Goal: Communication & Community: Answer question/provide support

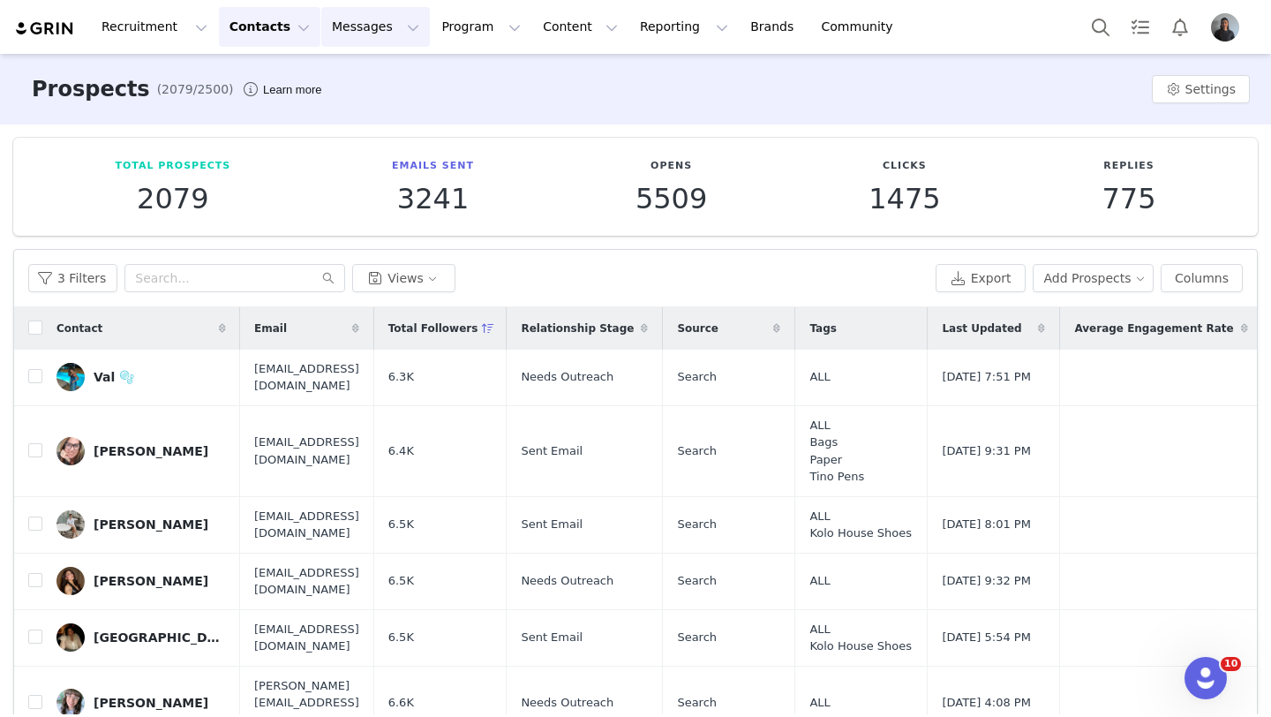
click at [321, 34] on button "Messages Messages" at bounding box center [375, 27] width 109 height 40
click at [331, 106] on p "Inbox" at bounding box center [333, 111] width 34 height 19
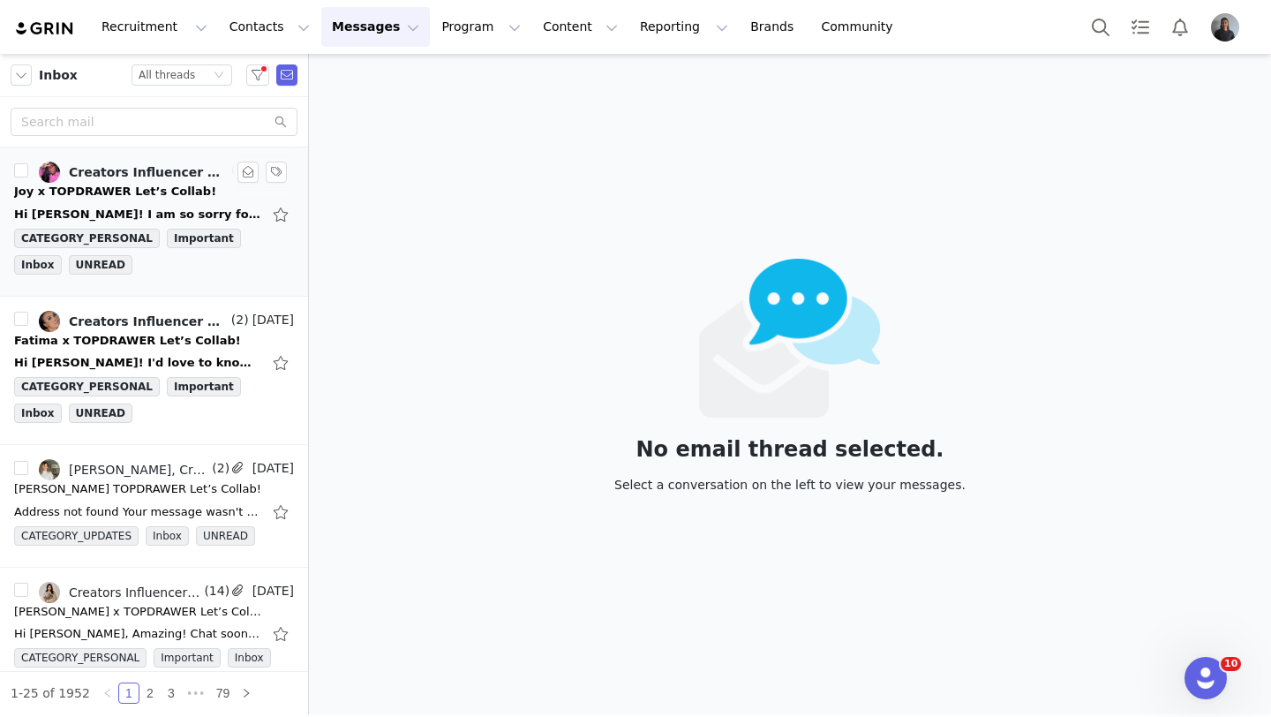
click at [201, 191] on div "Joy x TOPDRAWER Let’s Collab!" at bounding box center [154, 192] width 280 height 18
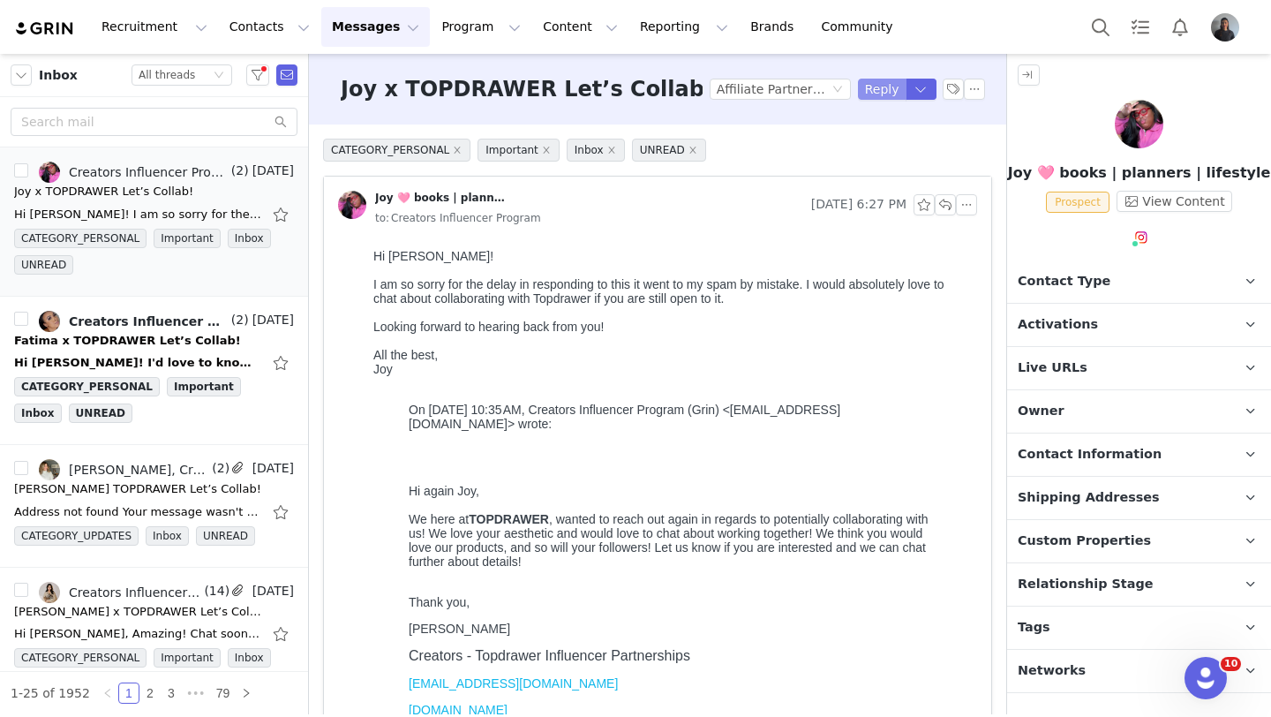
click at [889, 86] on button "Reply" at bounding box center [882, 89] width 49 height 21
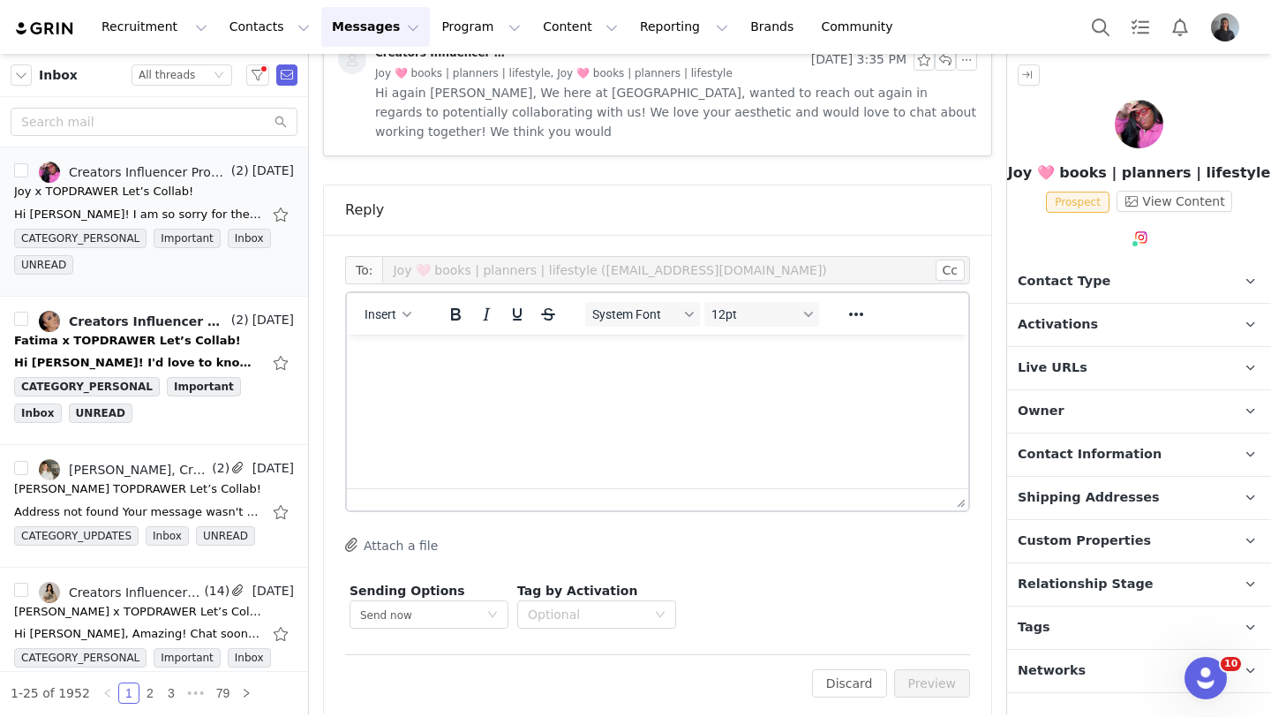
click at [375, 297] on div "Insert" at bounding box center [388, 314] width 83 height 34
click at [379, 307] on span "Insert" at bounding box center [381, 314] width 32 height 14
click at [416, 325] on div "Insert Template" at bounding box center [452, 325] width 159 height 21
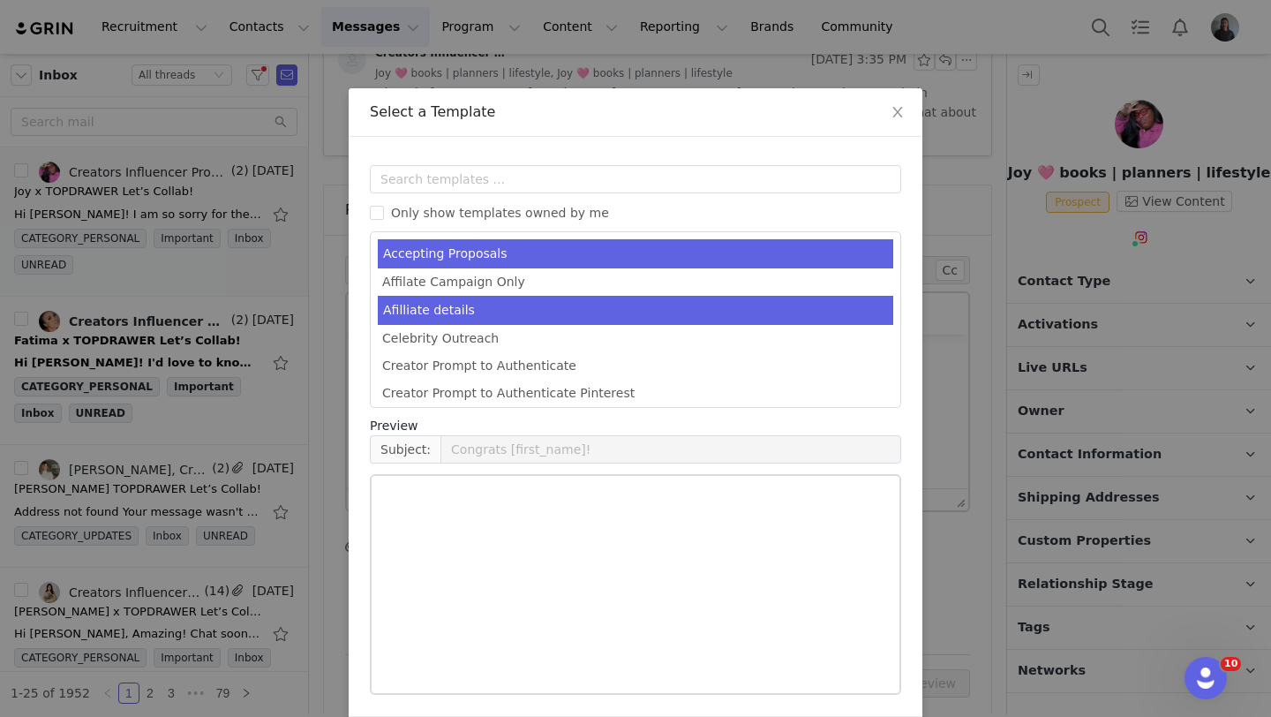
click at [471, 301] on li "Afilliate details" at bounding box center [636, 310] width 516 height 29
type input "[first_name] X Topdrawer"
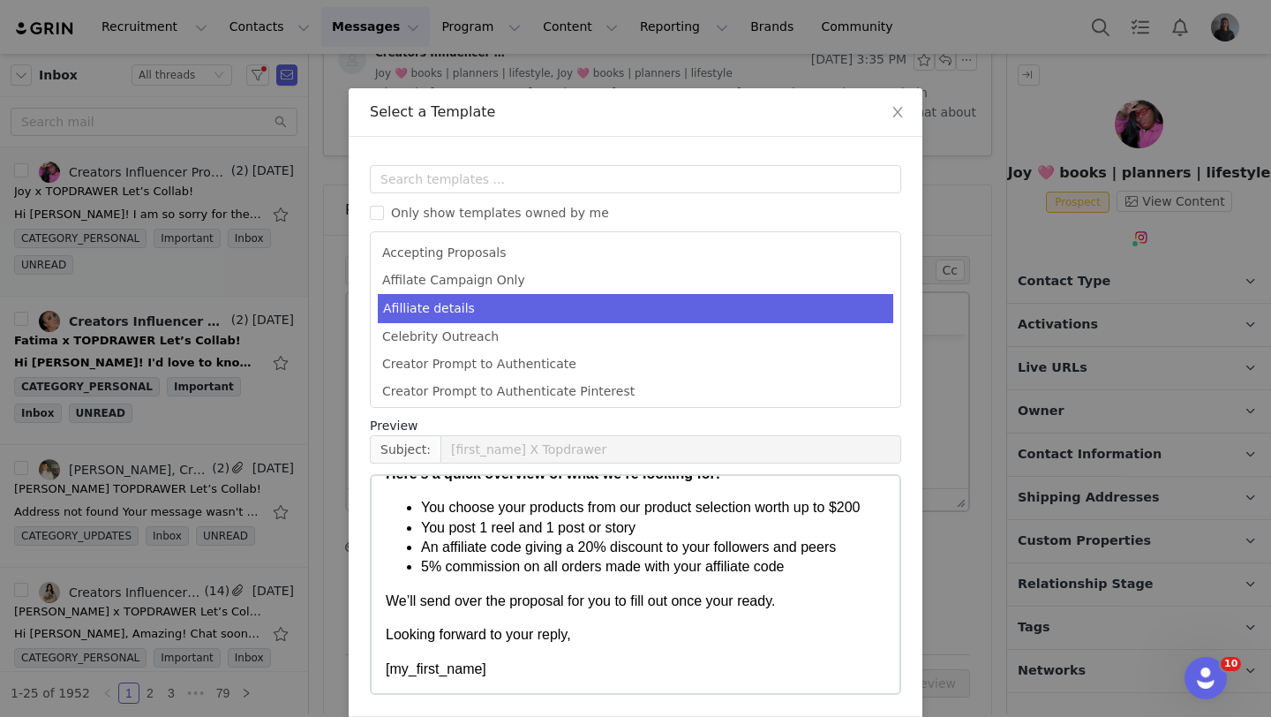
scroll to position [67, 0]
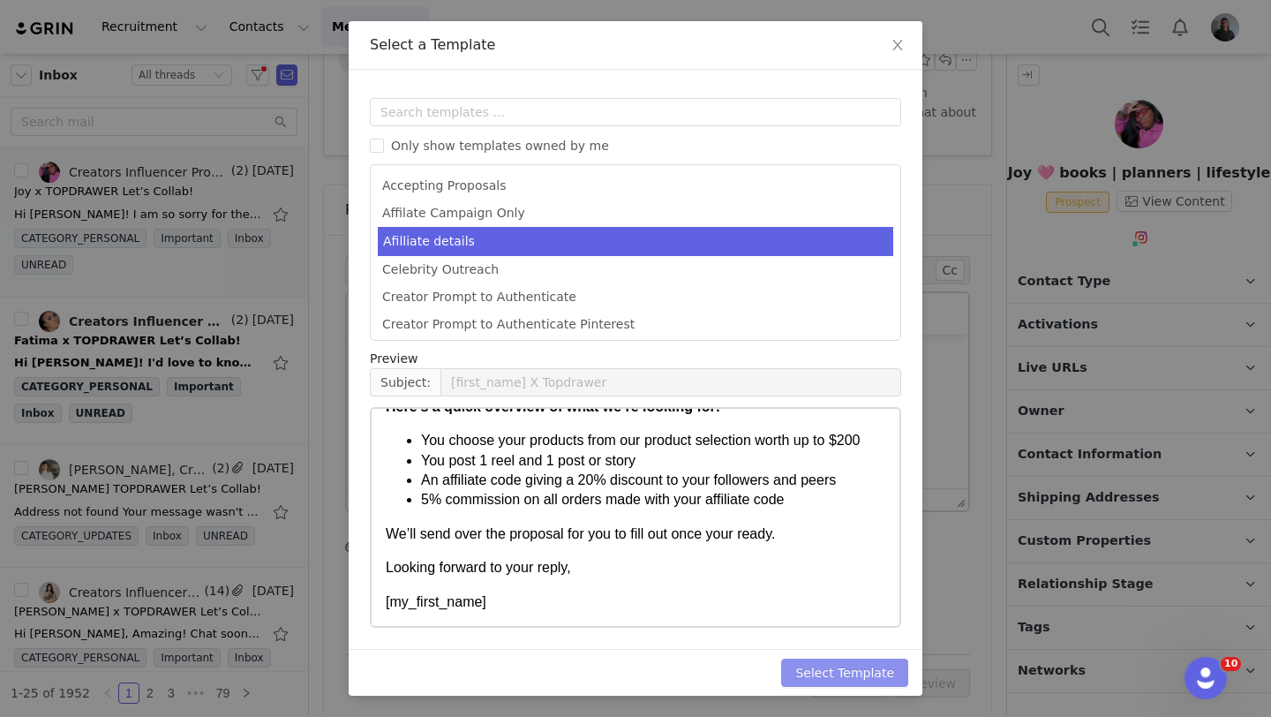
click at [804, 673] on button "Select Template" at bounding box center [844, 673] width 127 height 28
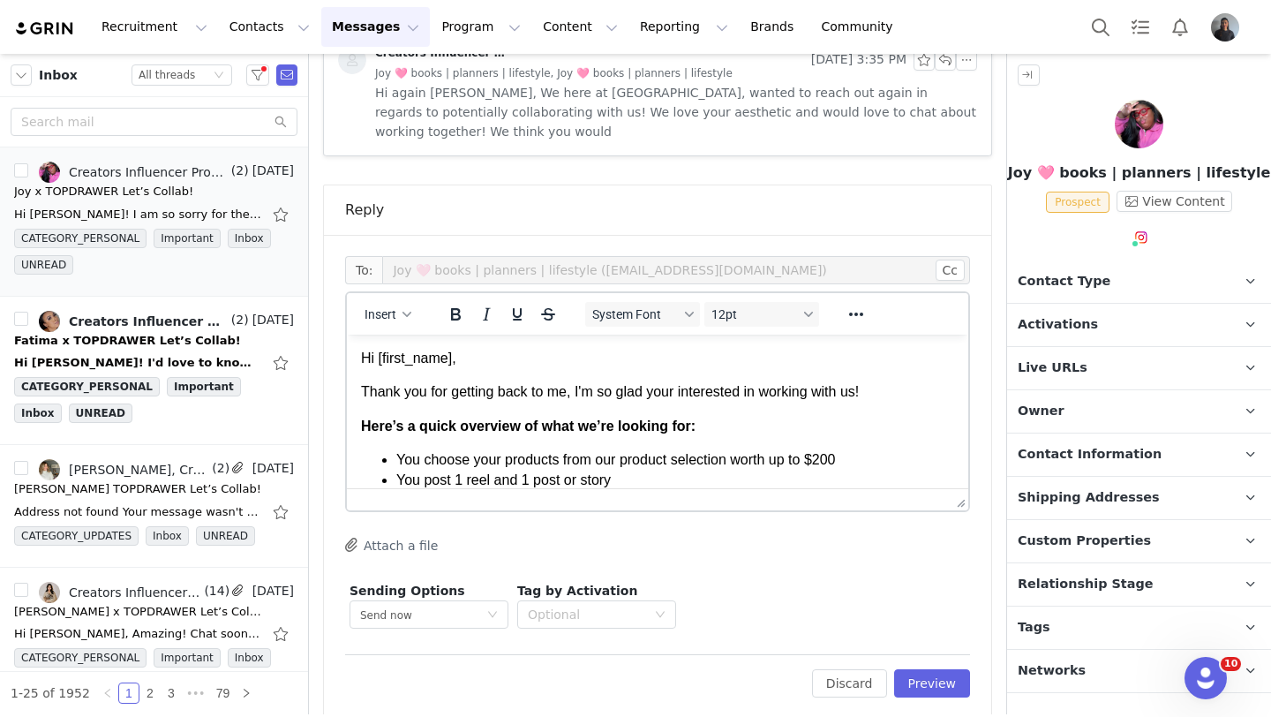
scroll to position [0, 0]
click at [519, 396] on p "Thank you for getting back to me, I'm so glad your interested in working with u…" at bounding box center [657, 391] width 593 height 19
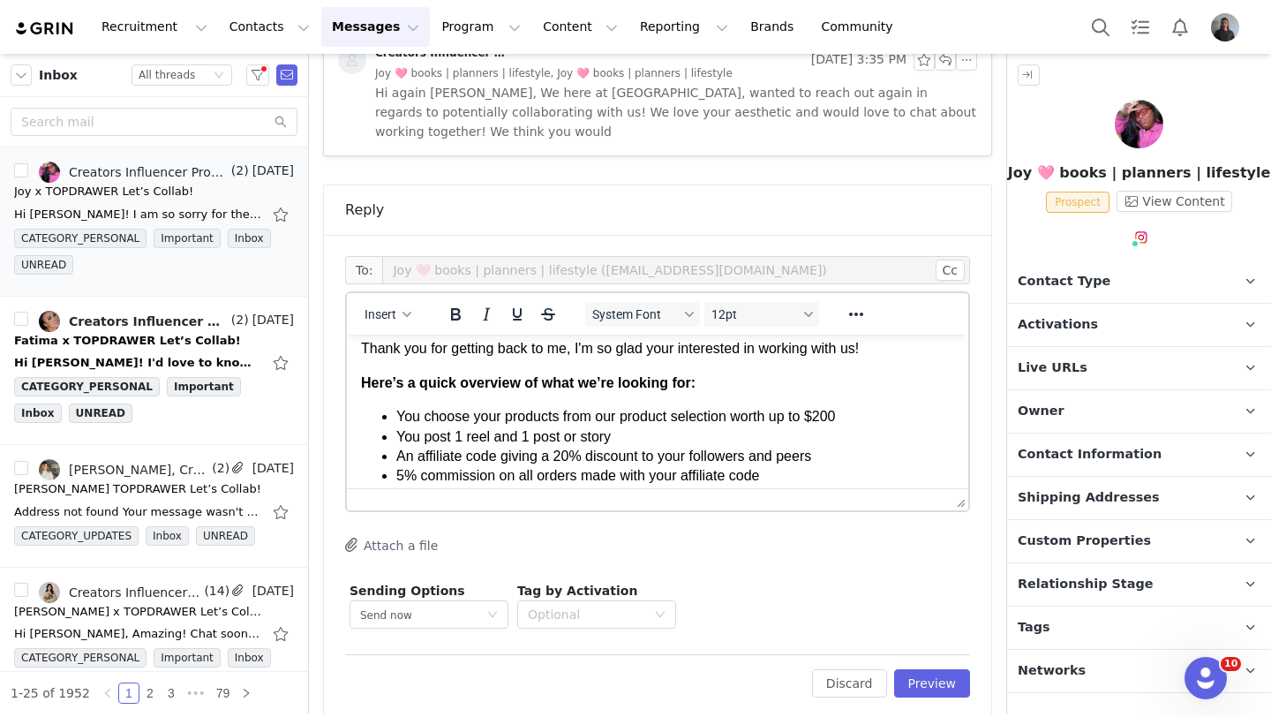
scroll to position [47, 0]
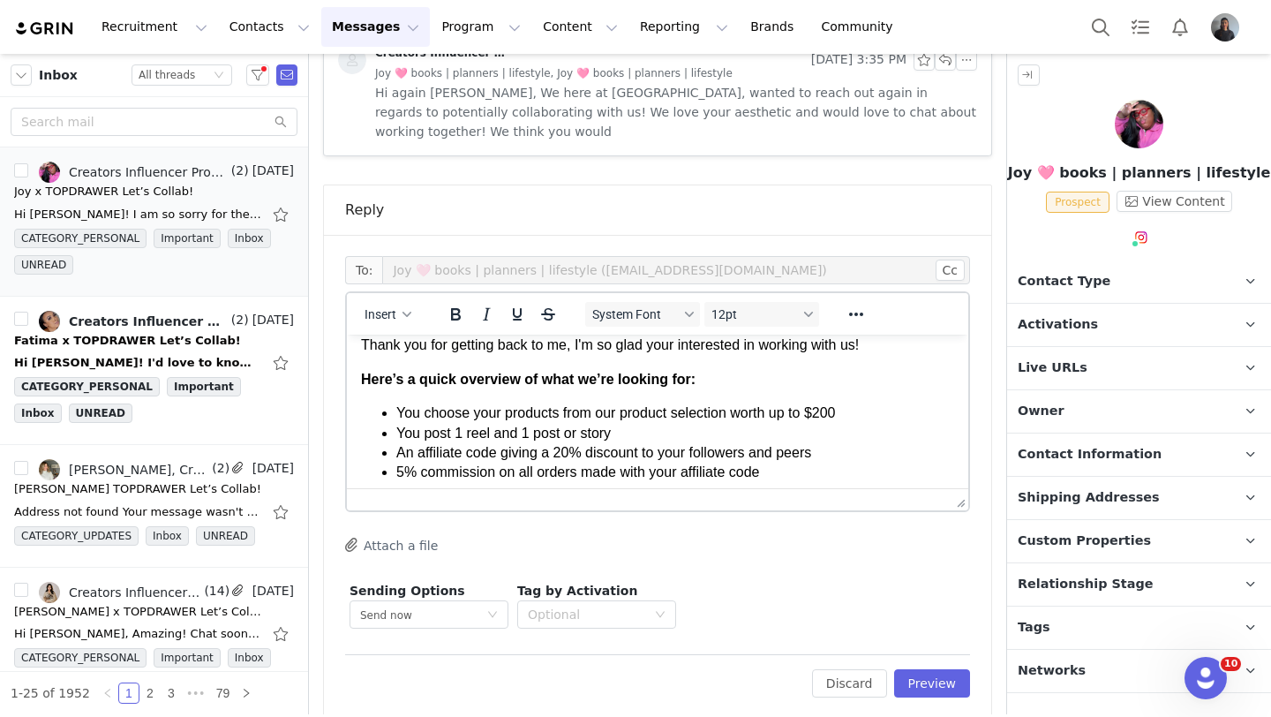
click at [657, 420] on li "You choose your products from our product selection worth up to $200" at bounding box center [675, 412] width 558 height 19
click at [657, 427] on li "You post 1 reel and 1 post or story" at bounding box center [675, 433] width 558 height 19
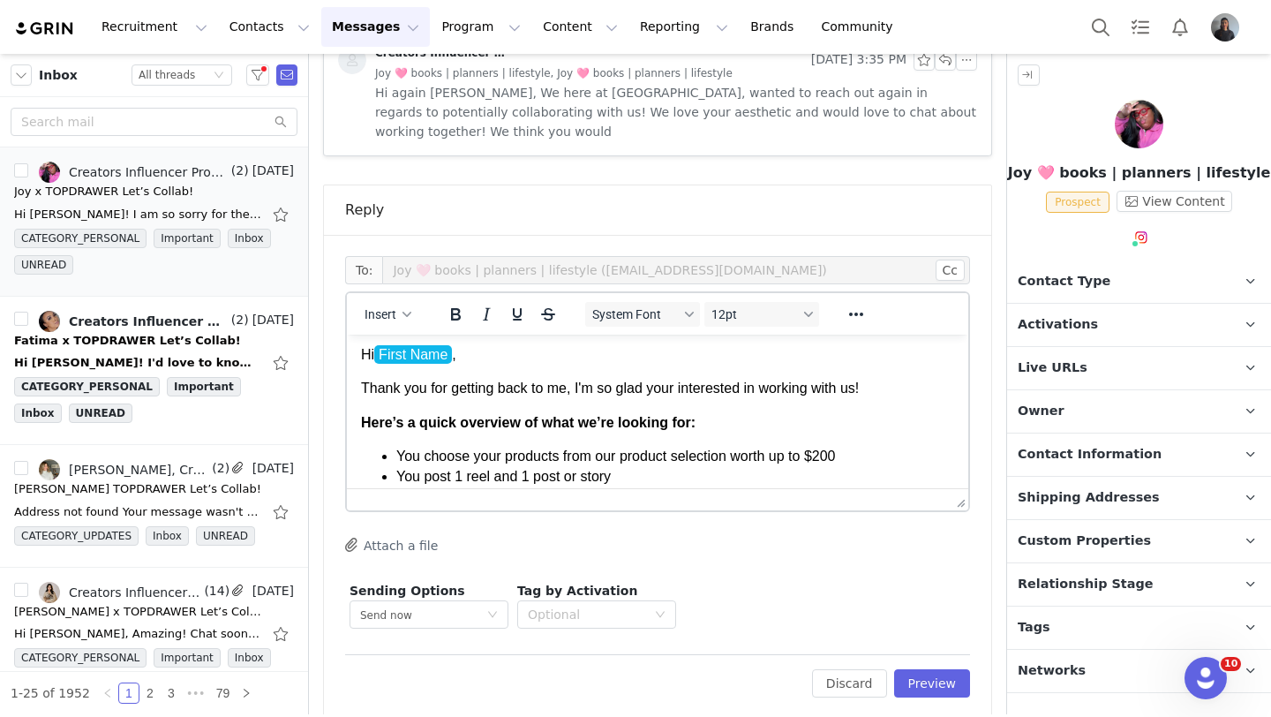
scroll to position [0, 0]
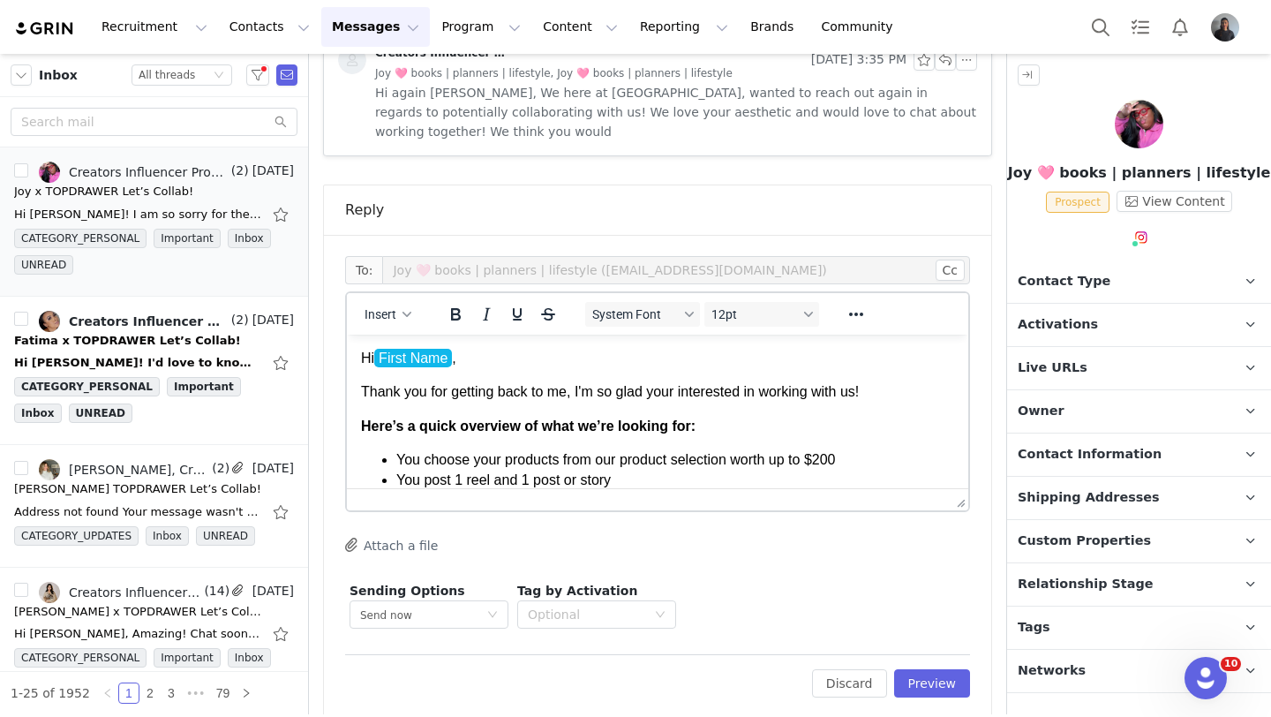
click at [577, 394] on p "Thank you for getting back to me, I'm so glad your interested in working with u…" at bounding box center [657, 391] width 593 height 19
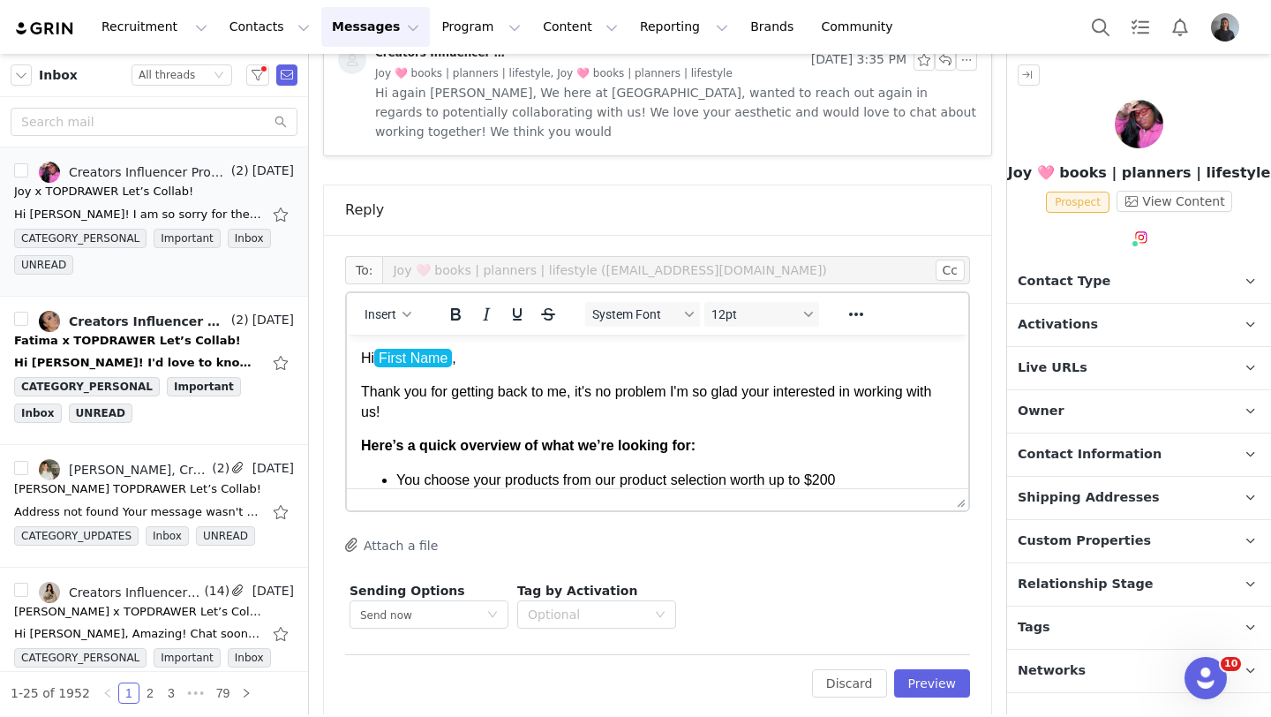
click at [577, 396] on p "Thank you for getting back to me, it's no problem I'm so glad your interested i…" at bounding box center [657, 402] width 593 height 40
click at [699, 394] on p "Thank you for getting back to me and it's no problem I'm so glad your intereste…" at bounding box center [657, 402] width 593 height 40
click at [772, 404] on p "Thank you for getting back to me and it's no problem, these things happen! I'm …" at bounding box center [657, 402] width 593 height 40
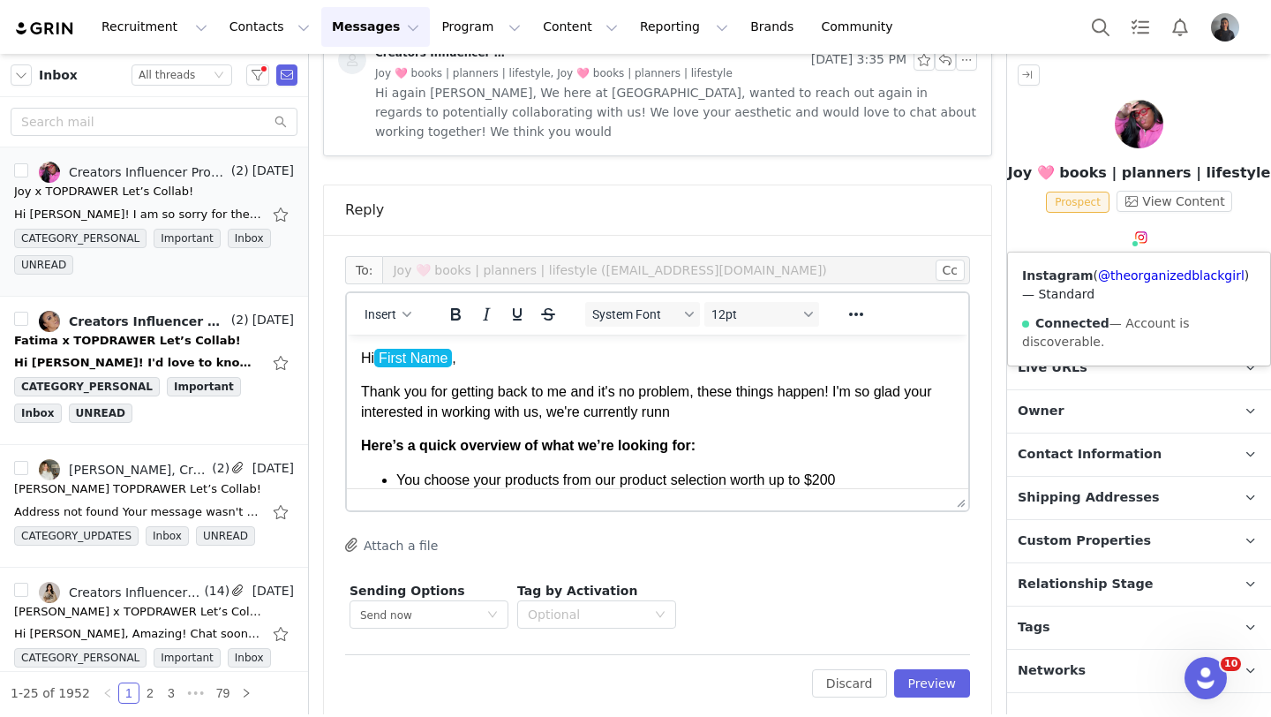
click at [1134, 268] on div "Instagram ( @theorganizedblackgirl ) — Standard Connected — Account is discover…" at bounding box center [1139, 309] width 262 height 113
click at [1134, 274] on link "@theorganizedblackgirl" at bounding box center [1171, 275] width 147 height 14
click at [719, 423] on body "Hi First Name , Thank you for getting back to me and it's no problem, these thi…" at bounding box center [657, 500] width 593 height 302
click at [712, 420] on p "Thank you for getting back to me and it's no problem, these things happen! I'm …" at bounding box center [657, 402] width 593 height 40
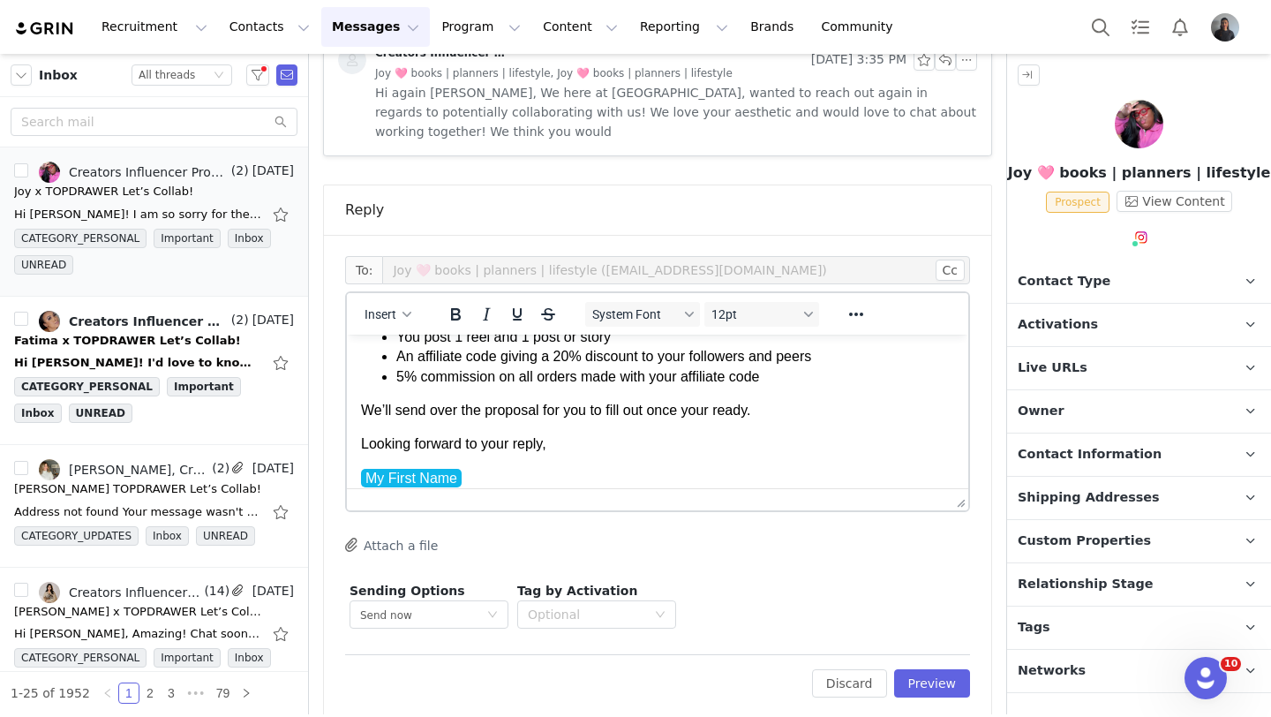
scroll to position [216, 0]
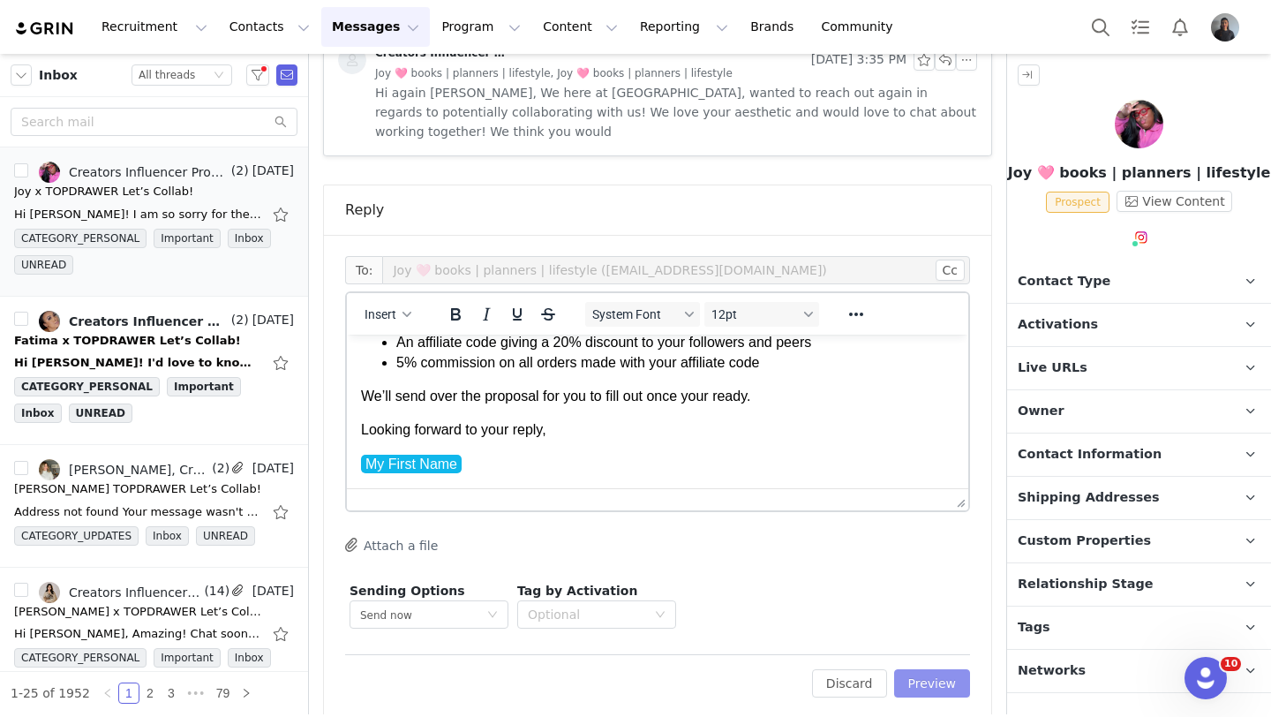
click at [916, 672] on button "Preview" at bounding box center [932, 683] width 77 height 28
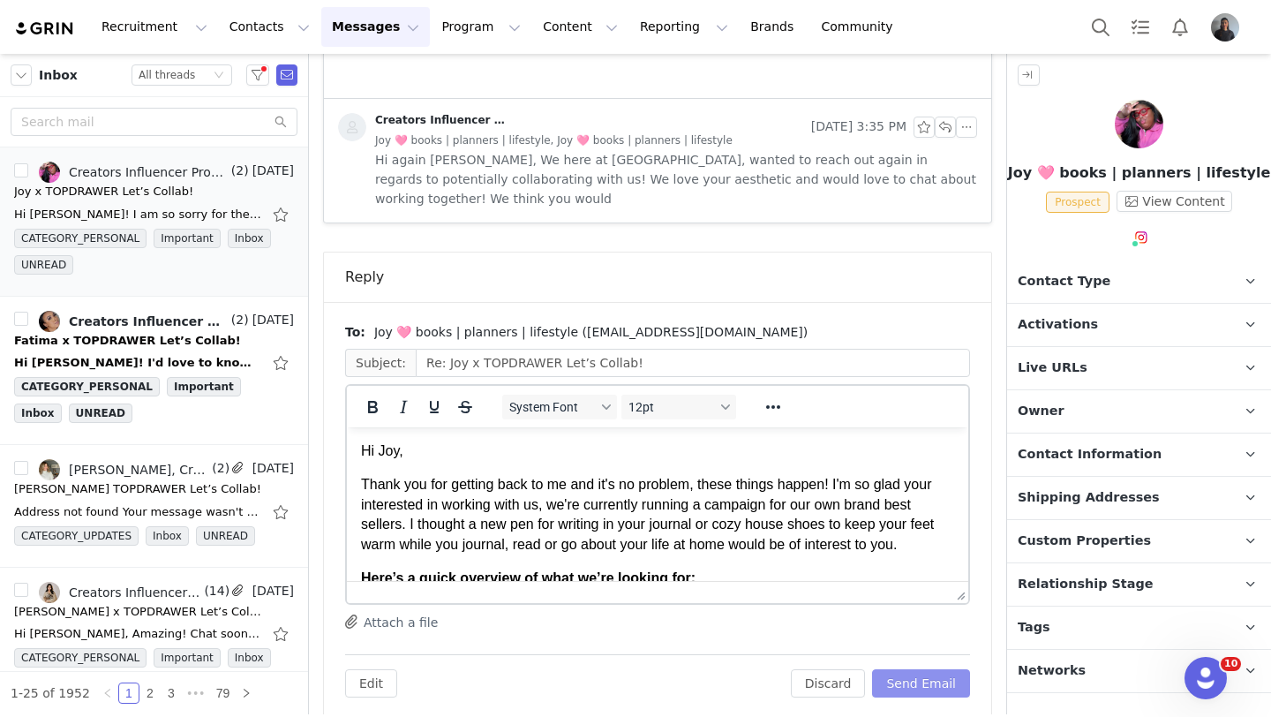
scroll to position [0, 0]
click at [930, 669] on button "Send Email" at bounding box center [921, 683] width 98 height 28
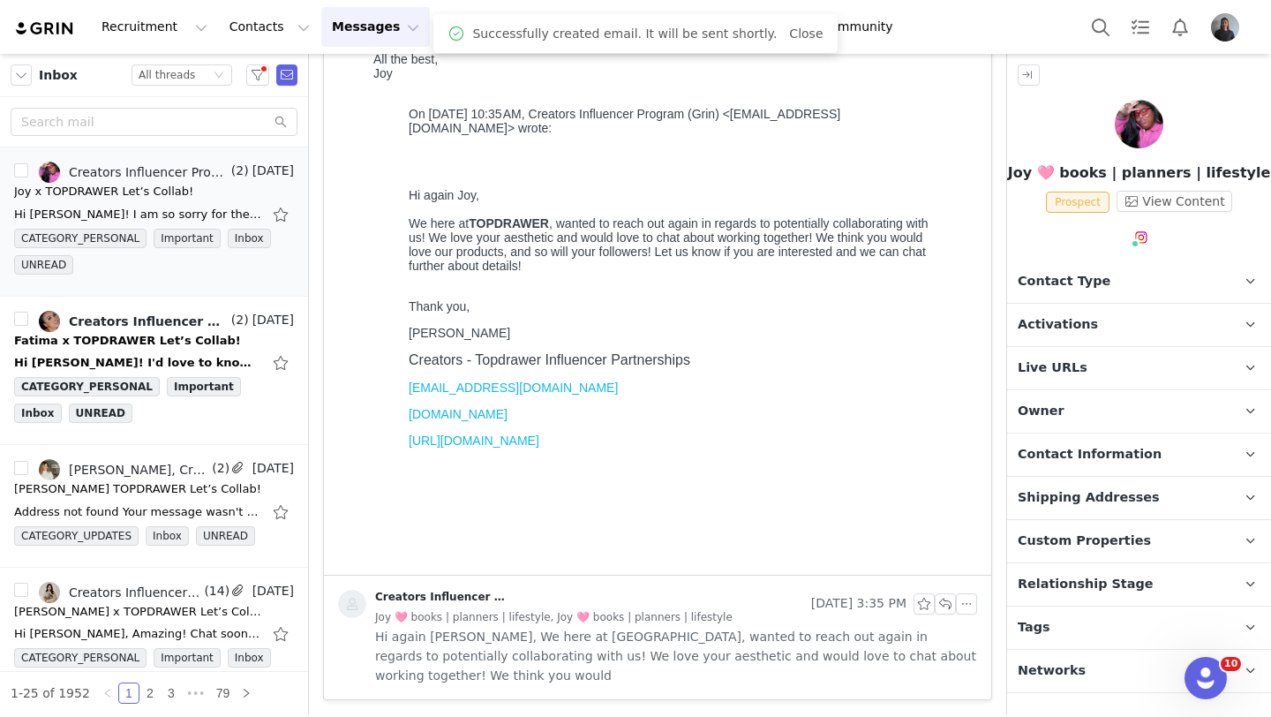
scroll to position [276, 0]
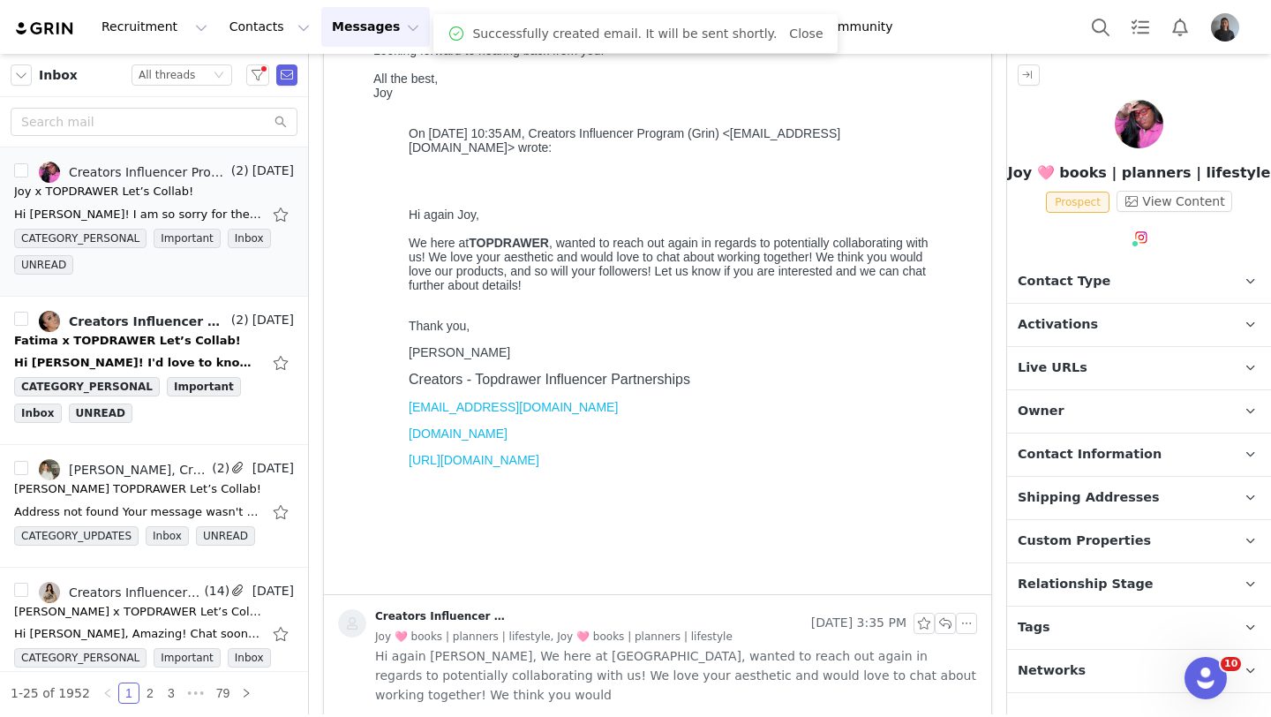
click at [1061, 592] on span "Relationship Stage" at bounding box center [1086, 584] width 136 height 19
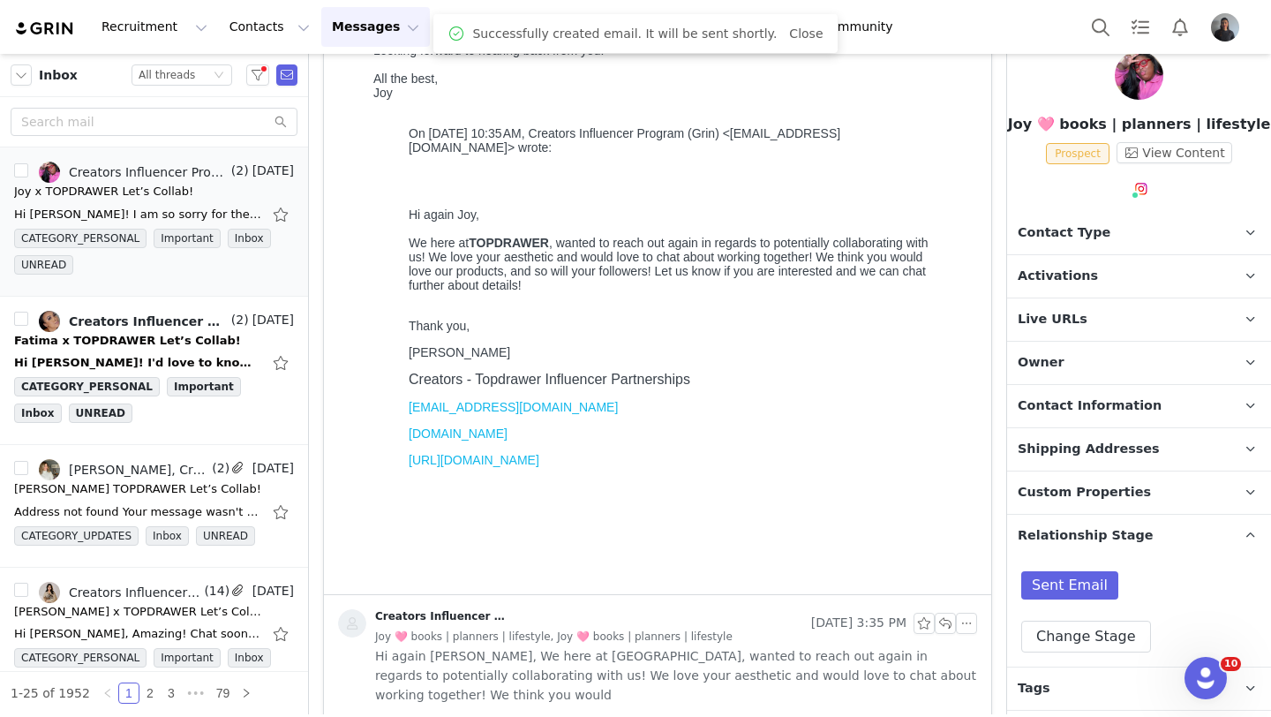
scroll to position [52, 0]
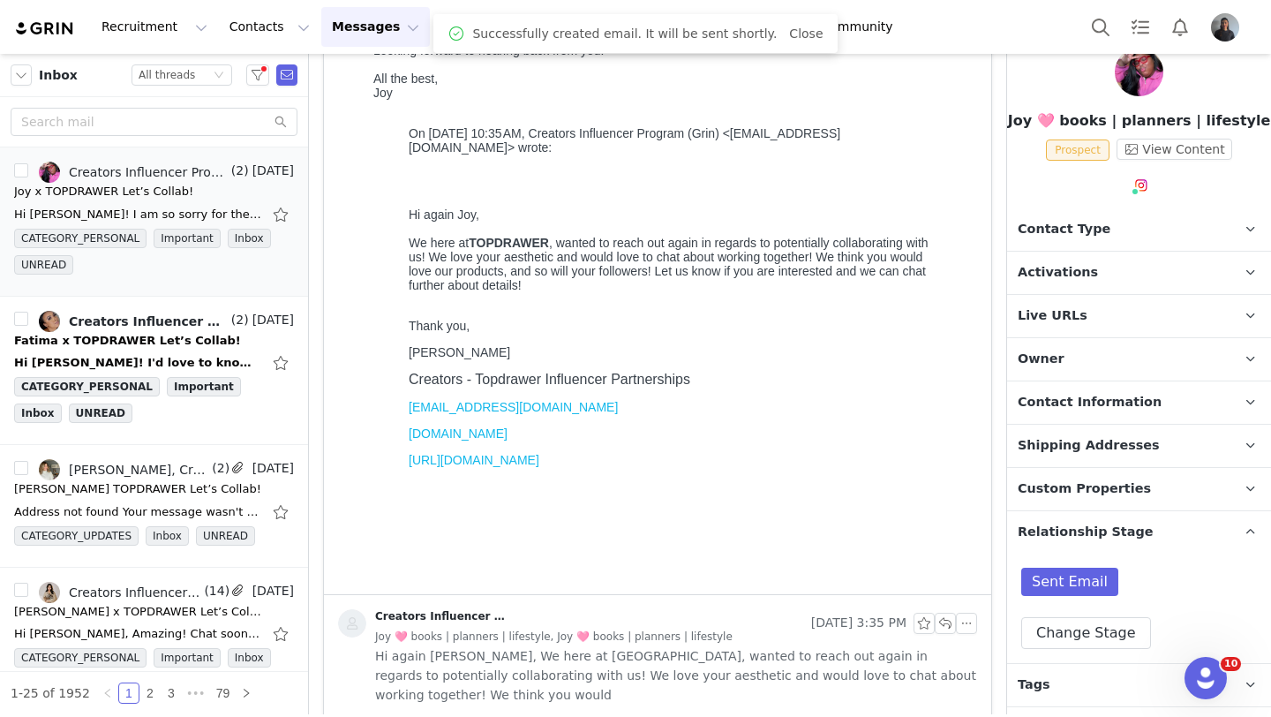
click at [1073, 651] on div "Sent Email Change Stage" at bounding box center [1139, 608] width 264 height 109
click at [1073, 638] on button "Change Stage" at bounding box center [1086, 633] width 130 height 32
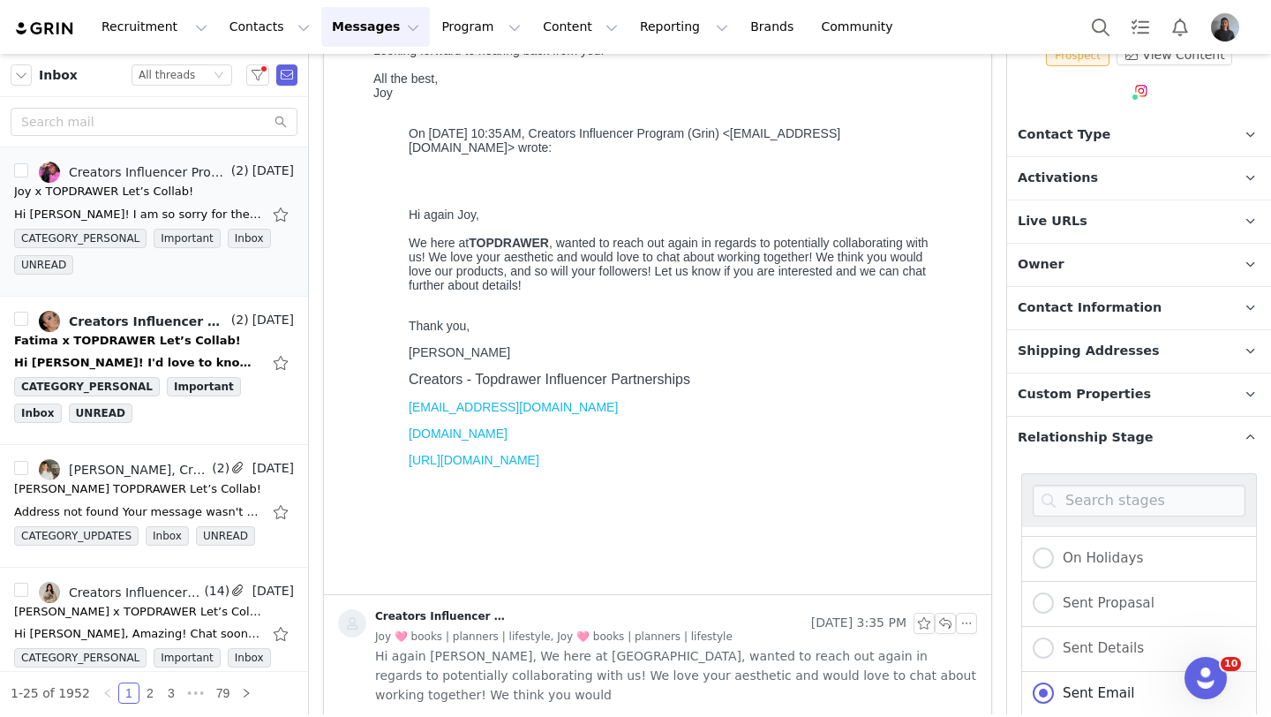
scroll to position [6, 0]
click at [1056, 670] on span "Sent Details" at bounding box center [1099, 678] width 90 height 16
click at [1054, 669] on input "Sent Details" at bounding box center [1043, 678] width 21 height 23
radio input "true"
radio input "false"
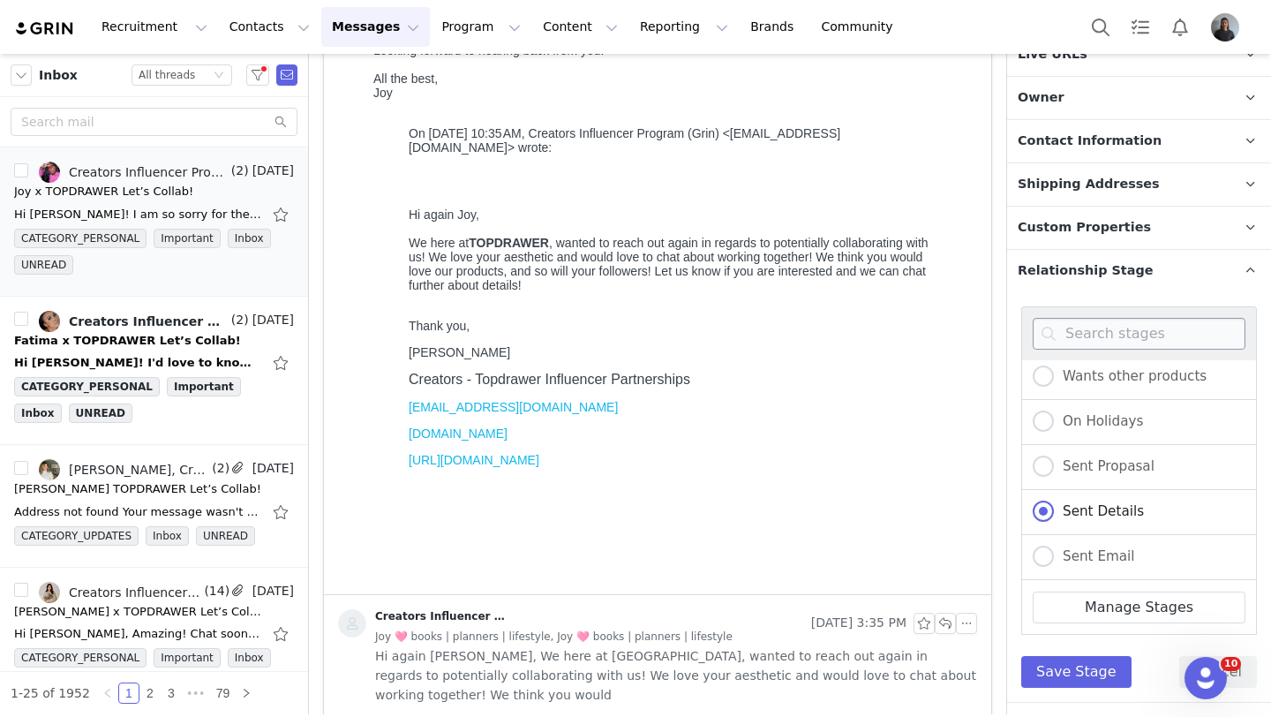
scroll to position [387, 0]
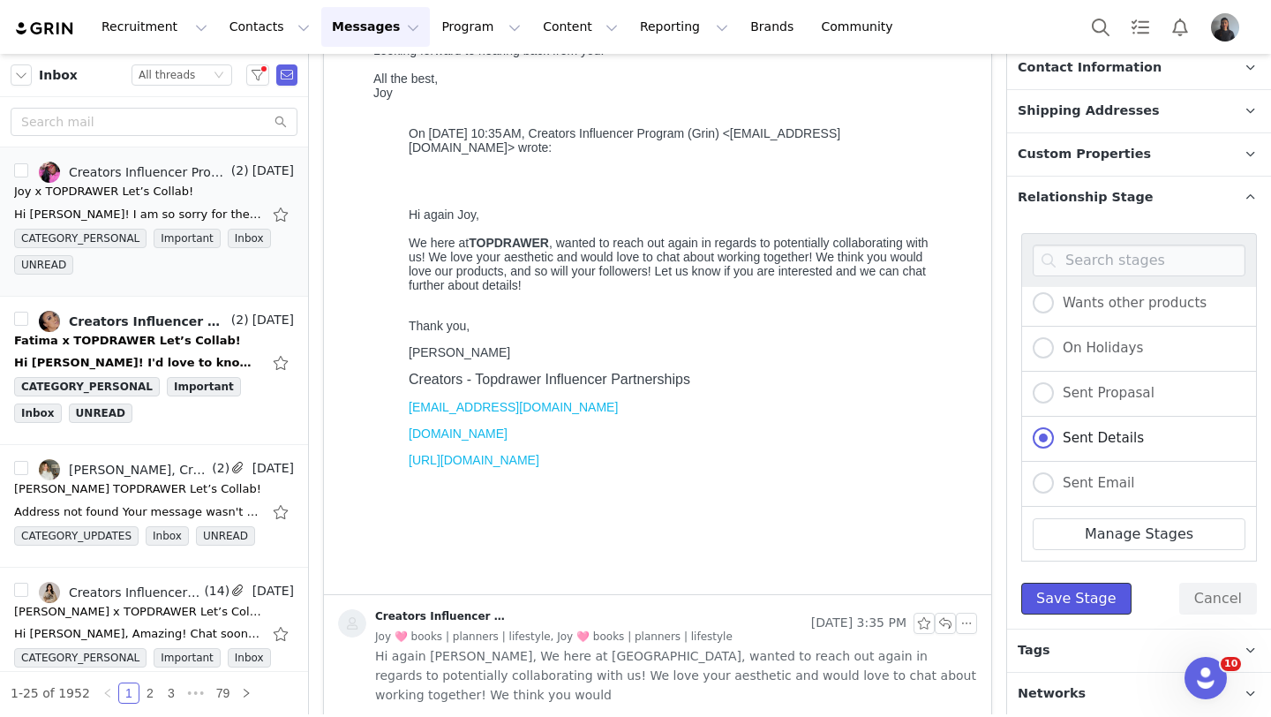
click at [1069, 591] on button "Save Stage" at bounding box center [1076, 599] width 110 height 32
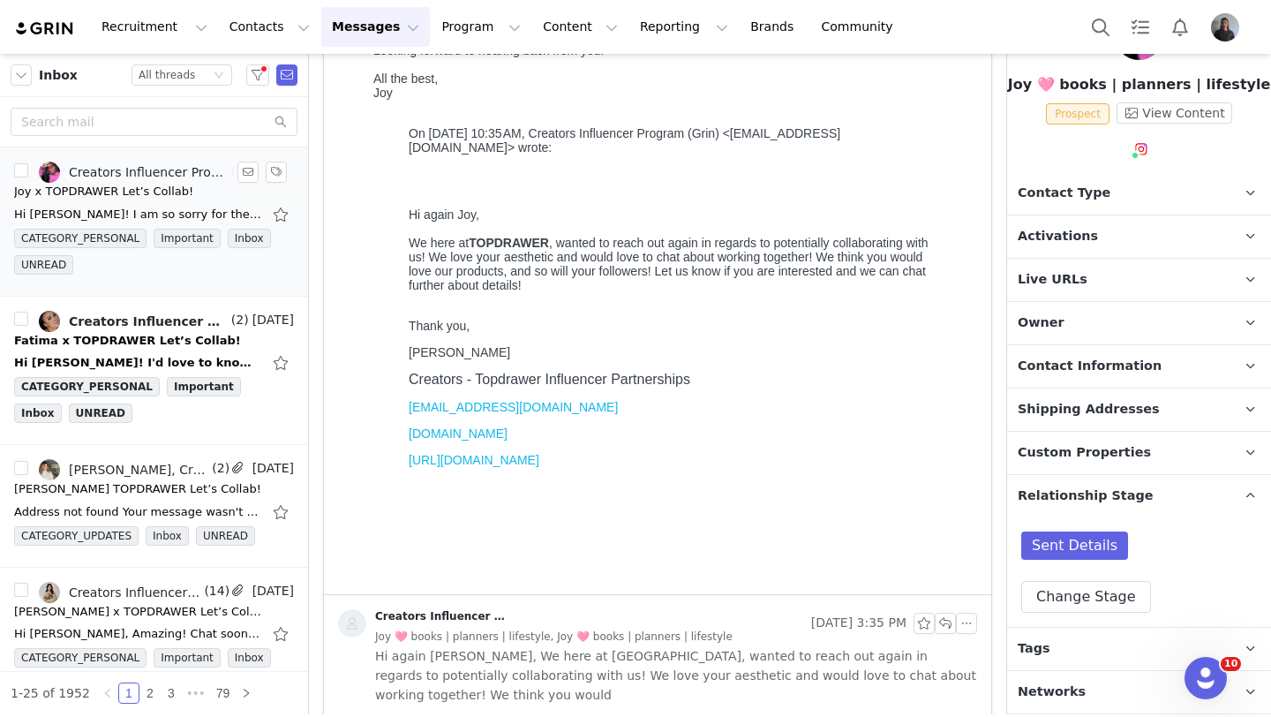
scroll to position [87, 0]
click at [173, 343] on div "Fatima x TOPDRAWER Let’s Collab!" at bounding box center [127, 341] width 227 height 18
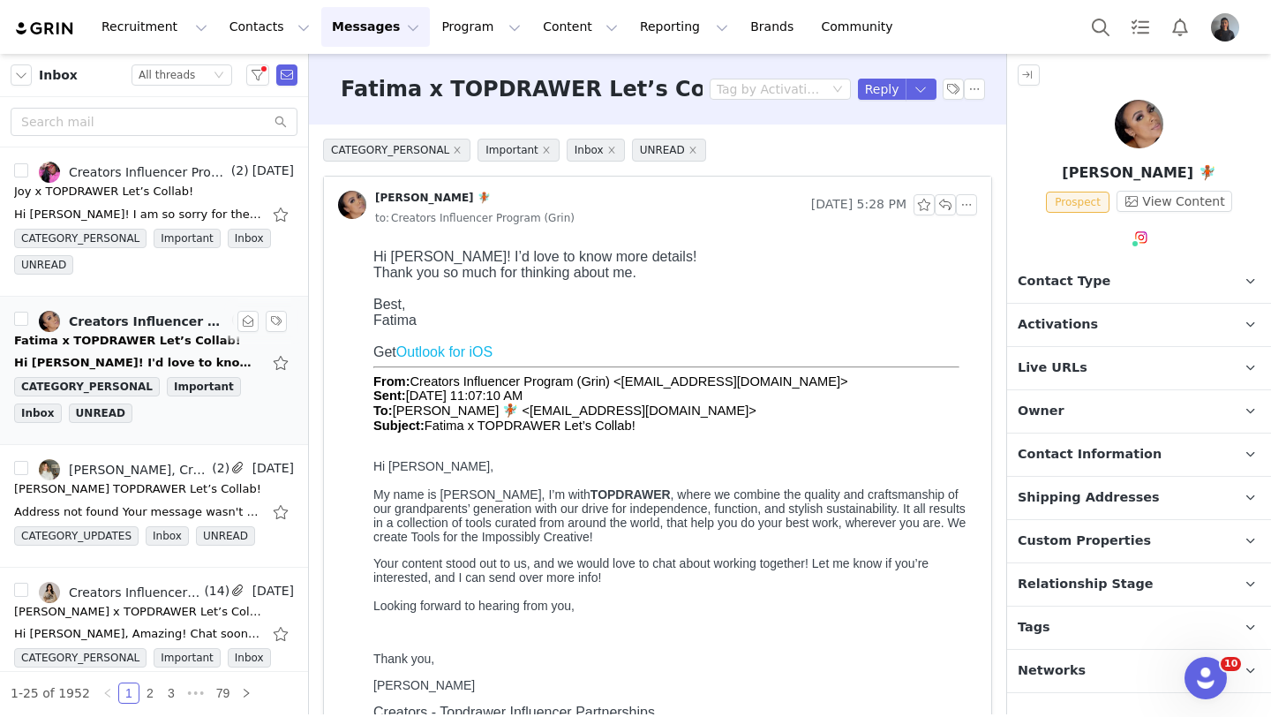
scroll to position [0, 0]
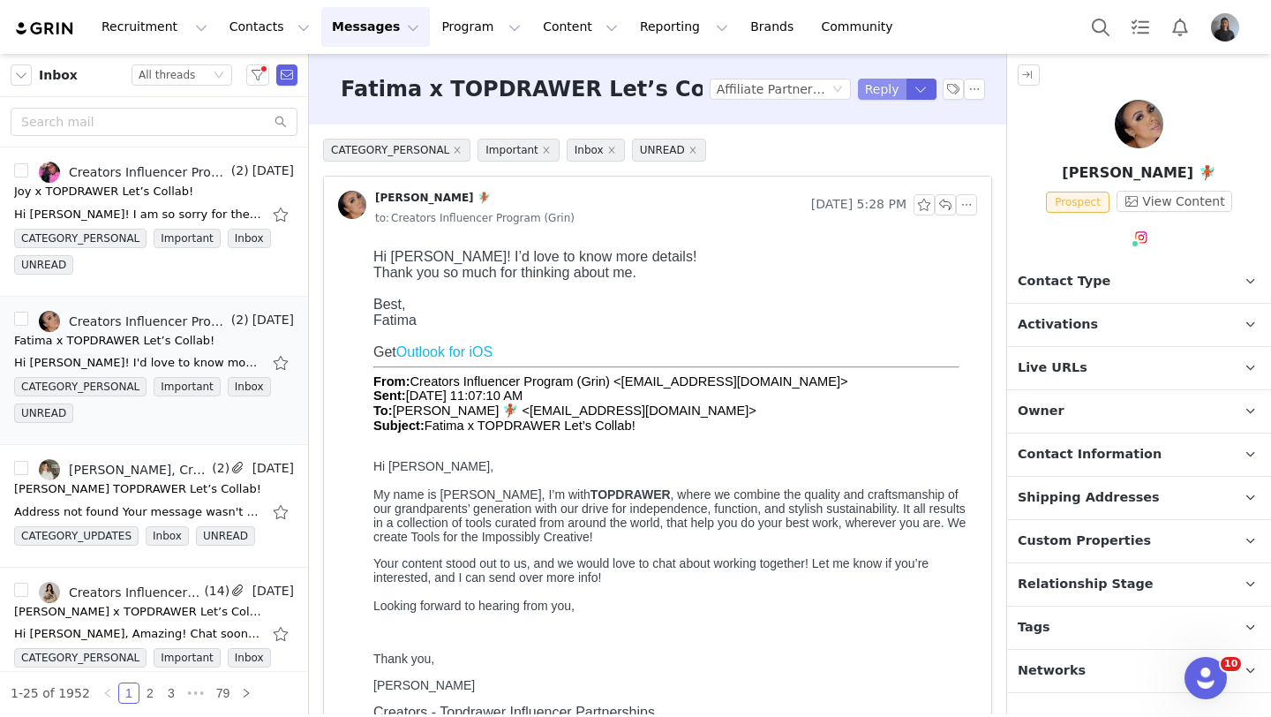
click at [878, 87] on button "Reply" at bounding box center [882, 89] width 49 height 21
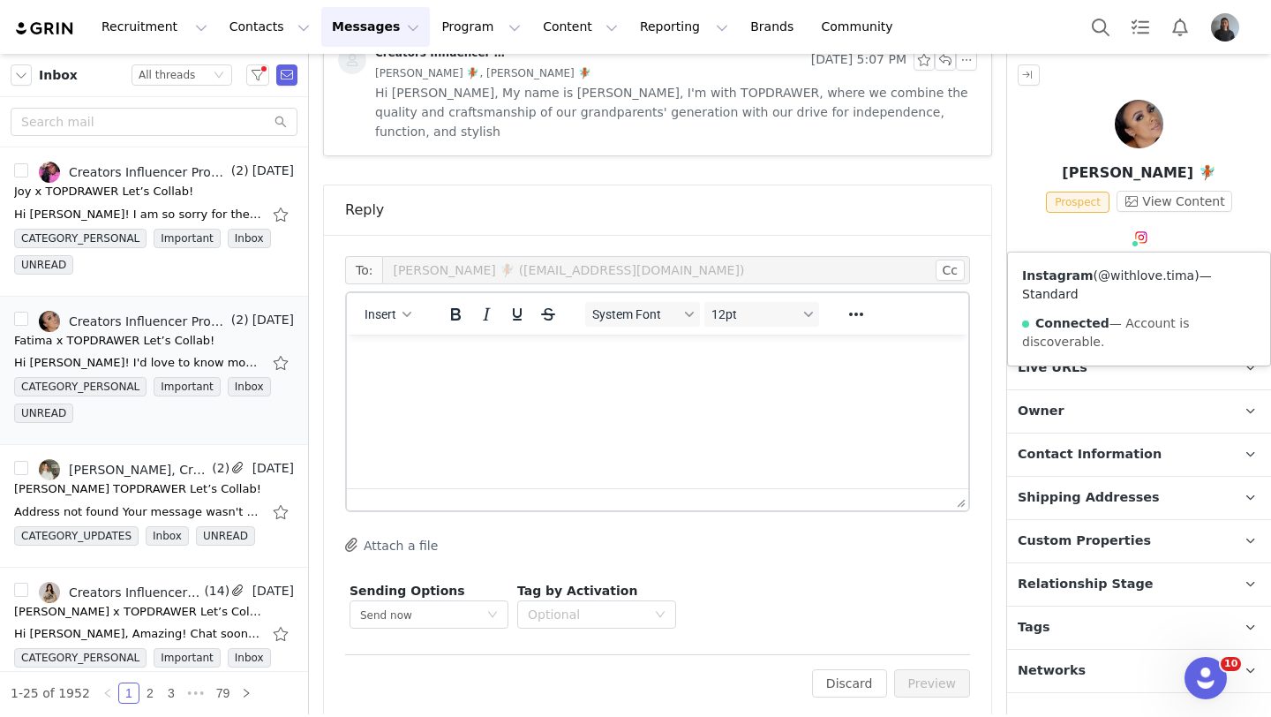
click at [1137, 275] on link "@withlove.tima" at bounding box center [1146, 275] width 96 height 14
click at [413, 302] on button "Insert" at bounding box center [388, 314] width 61 height 25
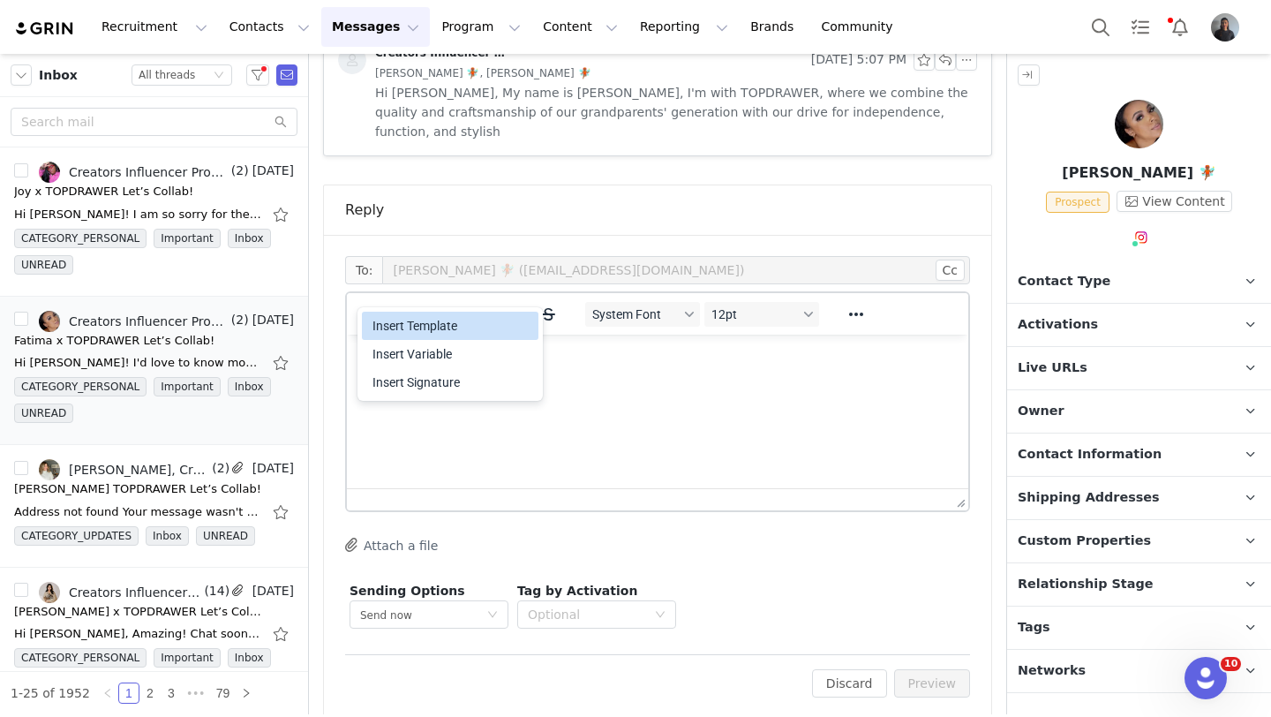
click at [433, 334] on div "Insert Template" at bounding box center [452, 325] width 159 height 21
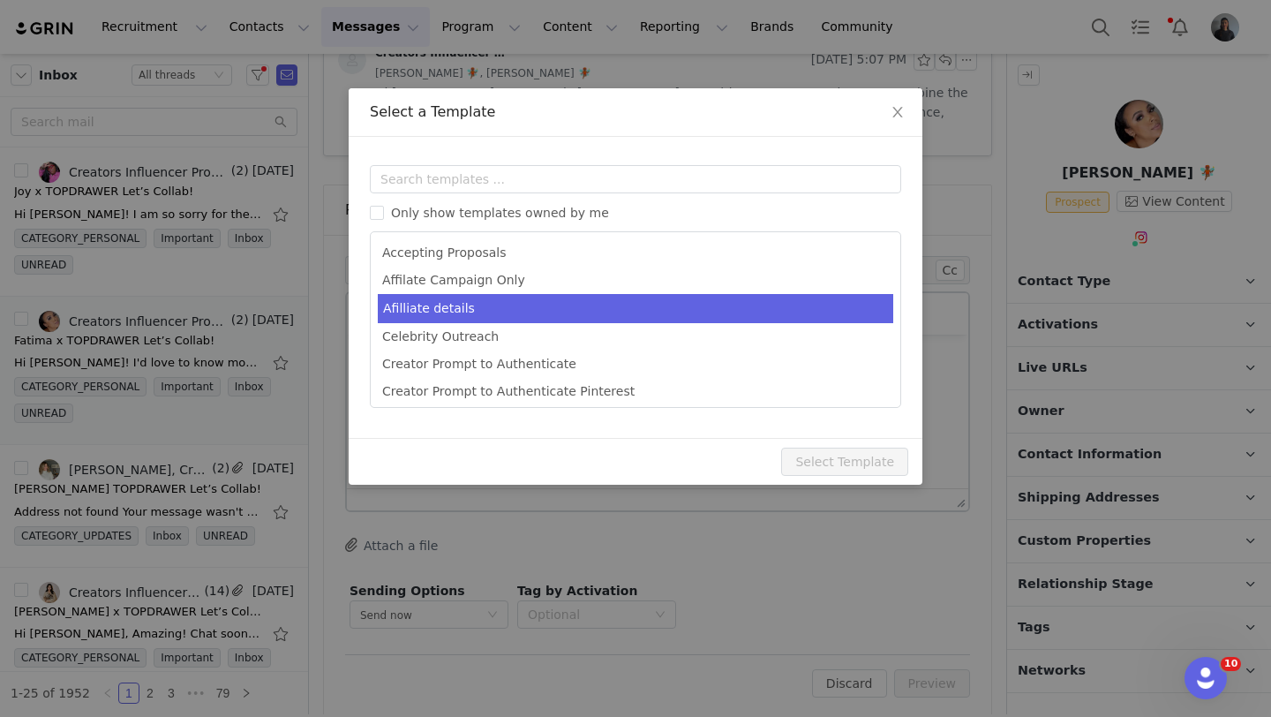
click at [476, 306] on li "Afilliate details" at bounding box center [636, 308] width 516 height 29
type input "[first_name] X Topdrawer"
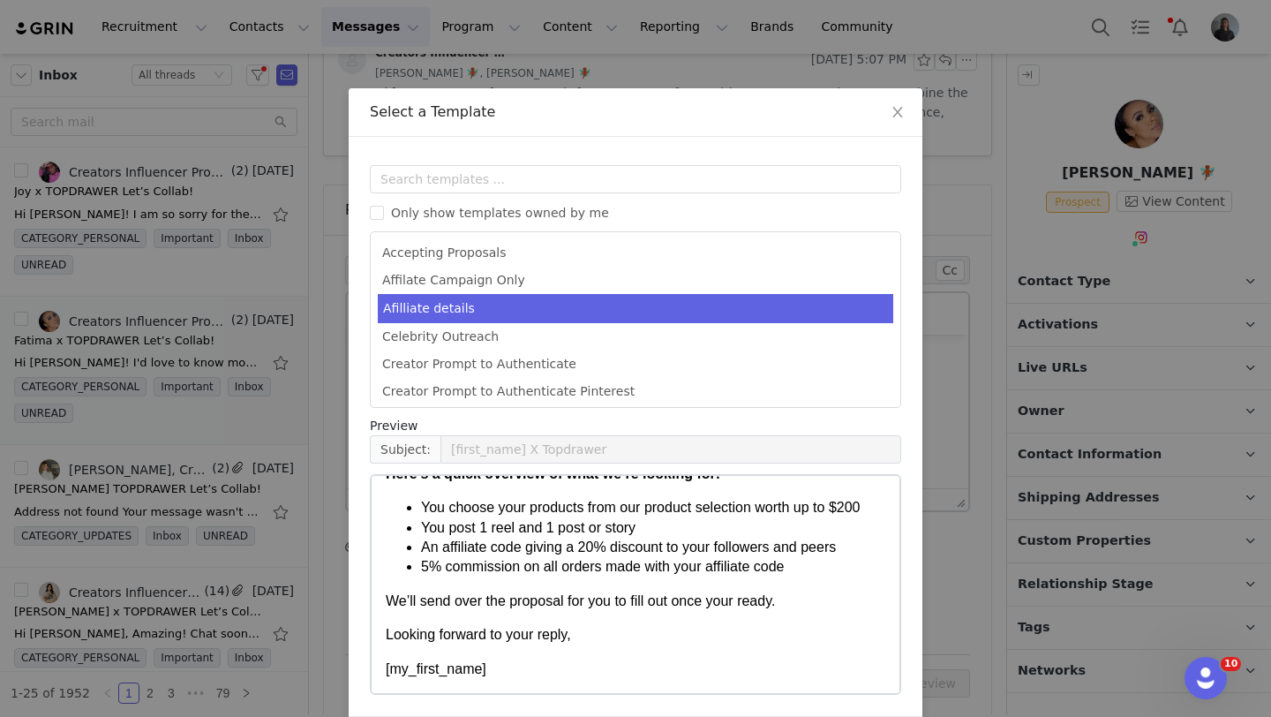
scroll to position [67, 0]
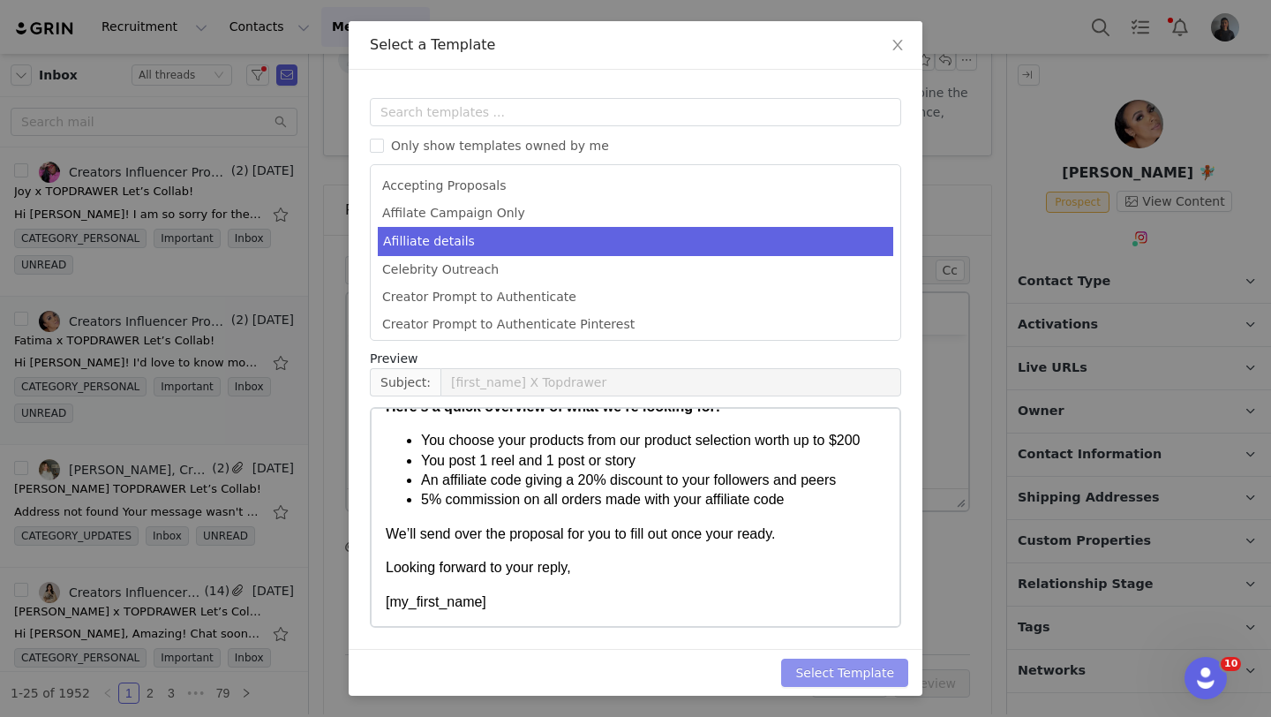
click at [810, 676] on button "Select Template" at bounding box center [844, 673] width 127 height 28
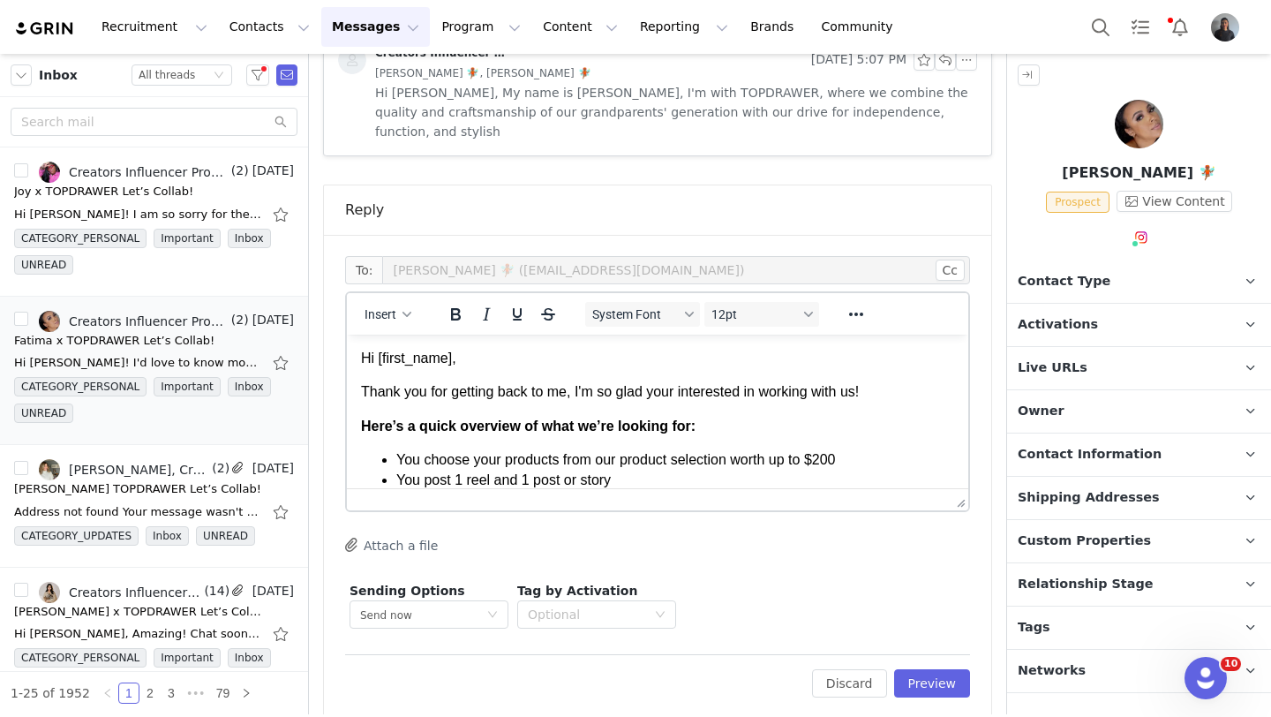
scroll to position [0, 0]
click at [878, 395] on p "Thank you for getting back to me, I'm so glad your interested in working with u…" at bounding box center [657, 391] width 593 height 19
click at [884, 395] on p "Thank you for getting back to me, I'm so glad your interested in working with u…" at bounding box center [657, 391] width 593 height 19
click at [212, 200] on div "Creators Influencer Program (Grin), Joy 🩷 books | planners | lifestyle (2) Sep …" at bounding box center [154, 222] width 280 height 120
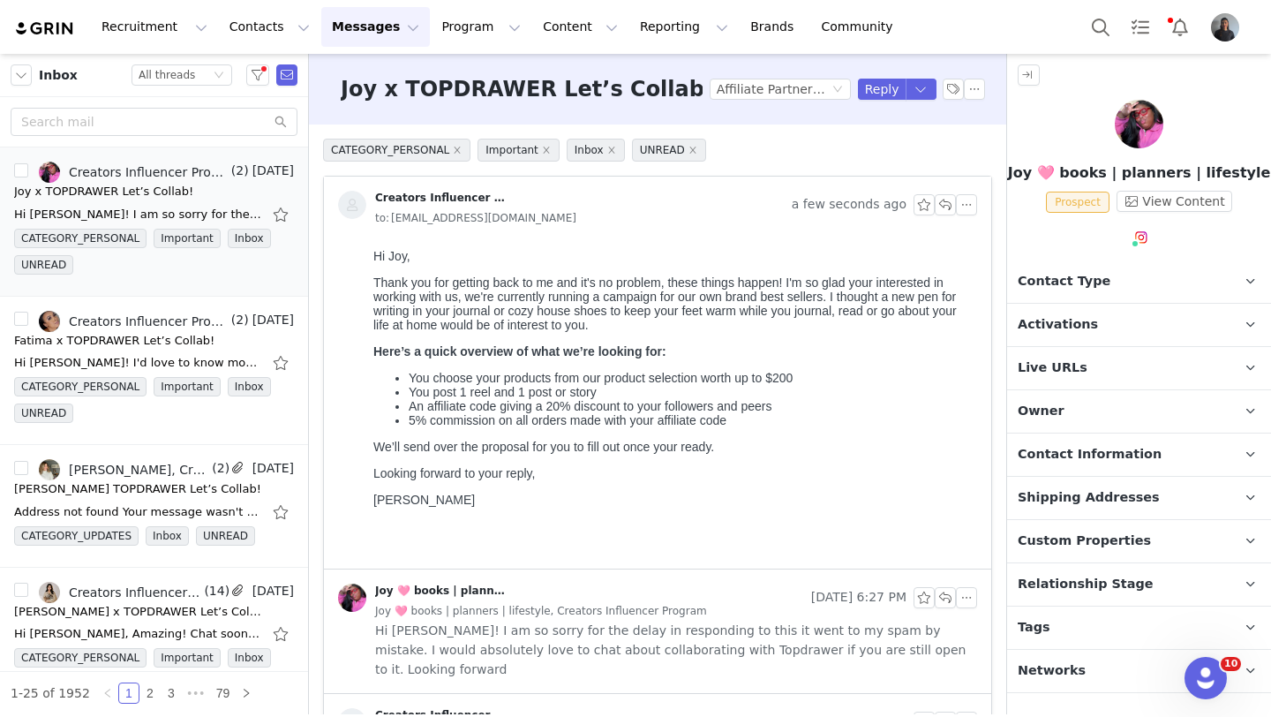
scroll to position [79, 0]
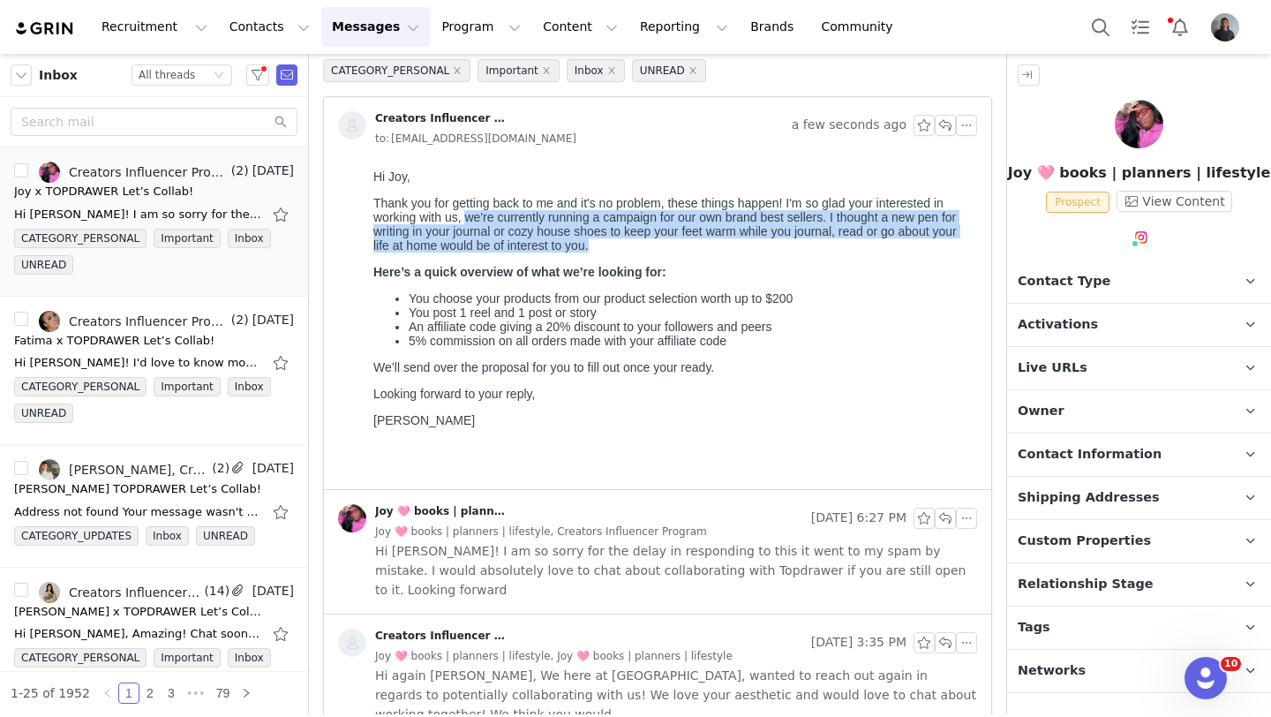
drag, startPoint x: 673, startPoint y: 248, endPoint x: 467, endPoint y: 223, distance: 207.2
click at [467, 223] on p "Thank you for getting back to me and it's no problem, these things happen! I'm …" at bounding box center [671, 224] width 597 height 57
copy p "we're currently running a campaign for our own brand best sellers. I thought a …"
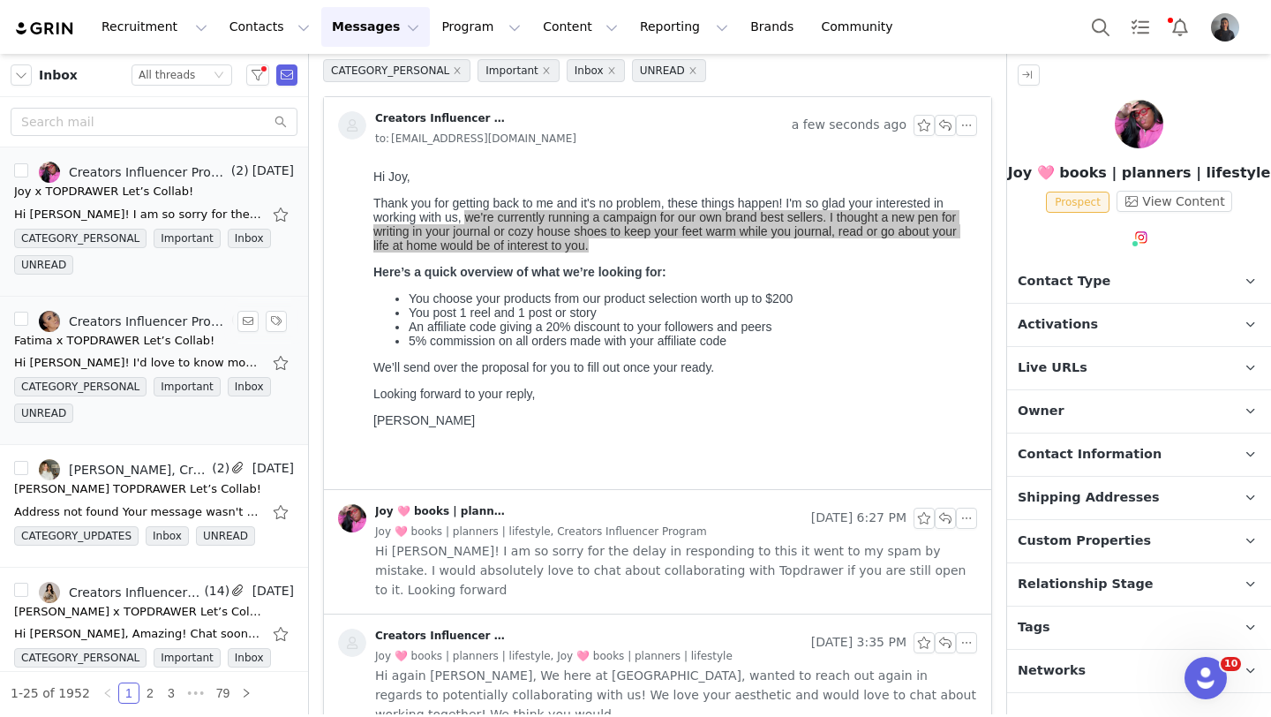
click at [158, 344] on div "Fatima x TOPDRAWER Let’s Collab!" at bounding box center [114, 341] width 200 height 18
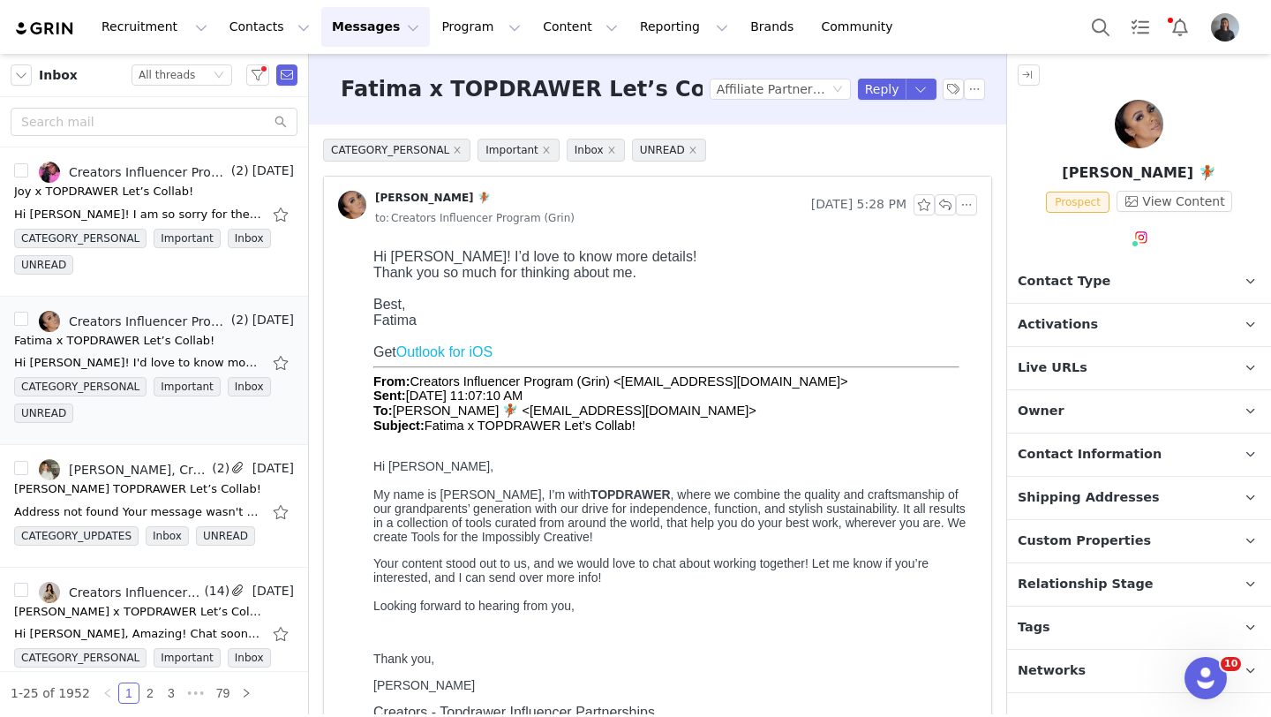
scroll to position [0, 0]
click at [893, 83] on button "Reply" at bounding box center [882, 89] width 49 height 21
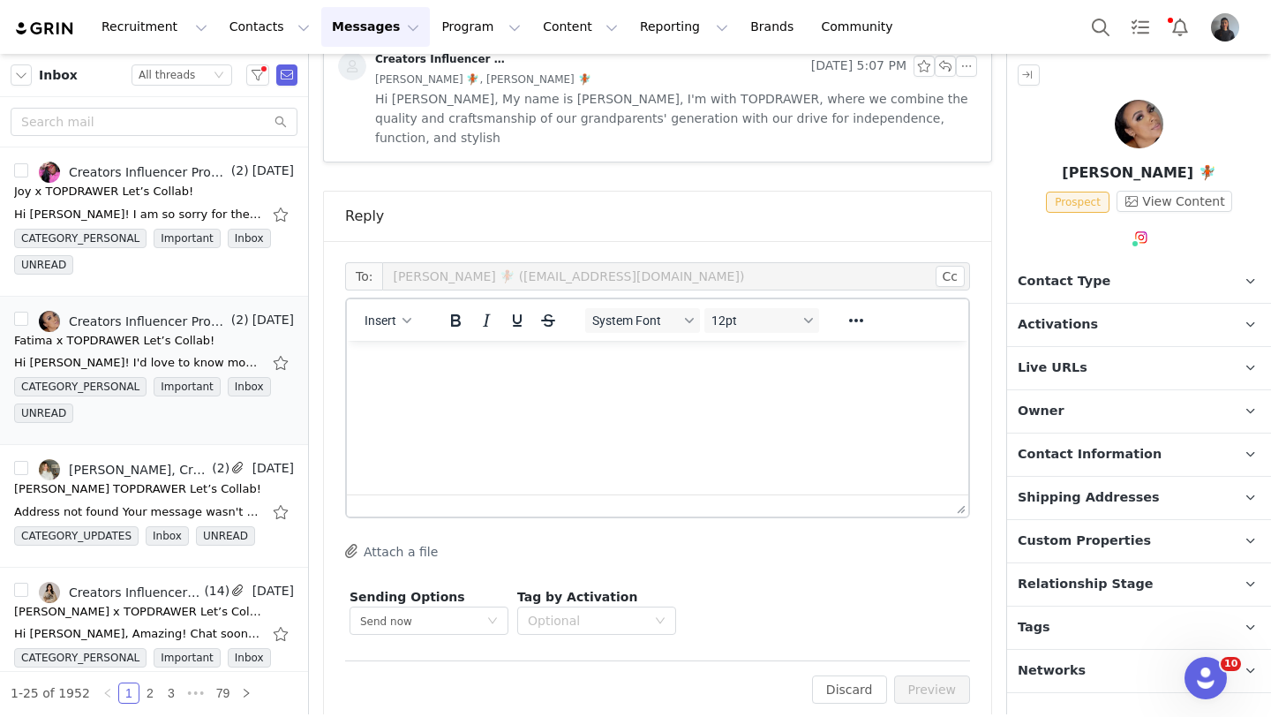
scroll to position [918, 0]
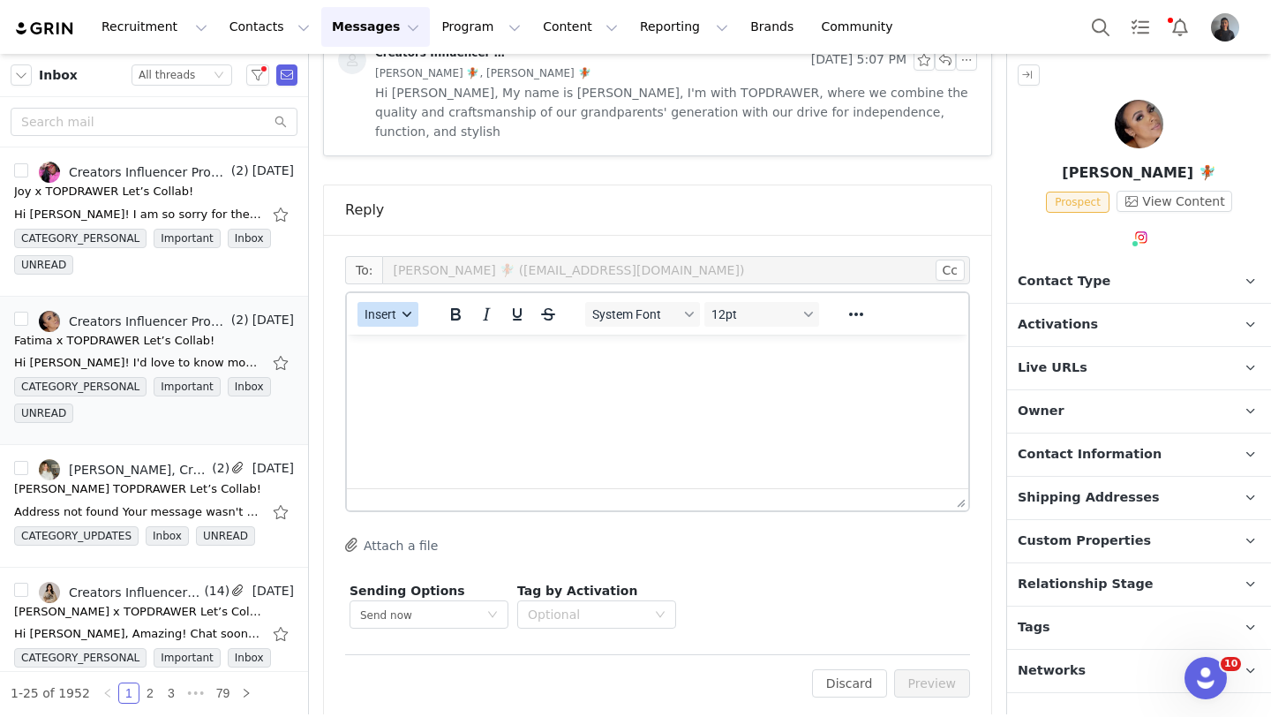
click at [406, 302] on button "Insert" at bounding box center [388, 314] width 61 height 25
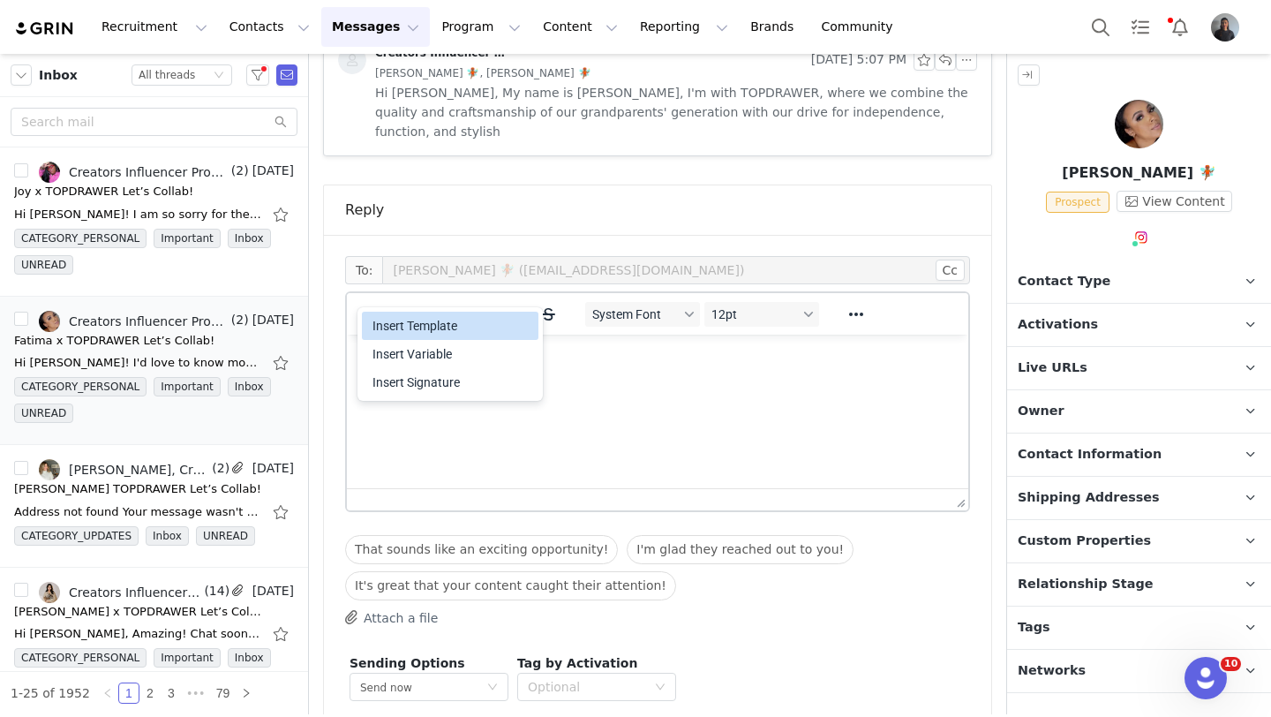
click at [413, 332] on div "Insert Template" at bounding box center [452, 325] width 159 height 21
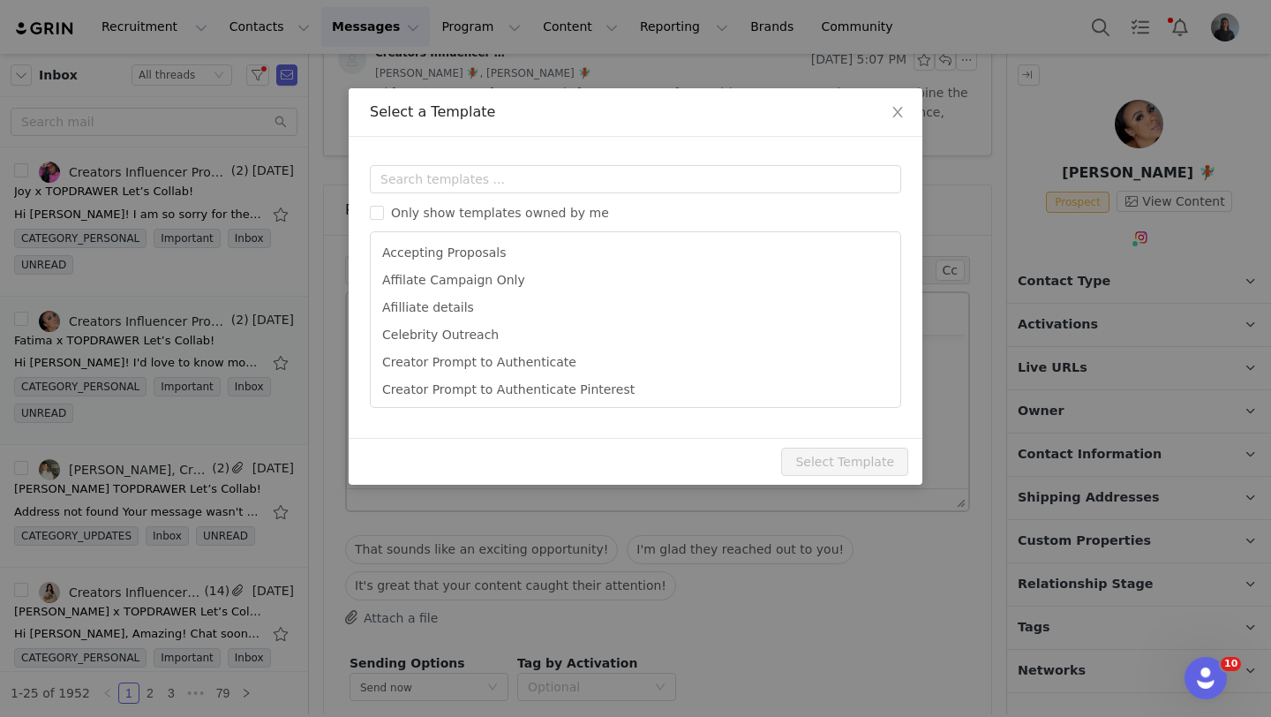
scroll to position [0, 0]
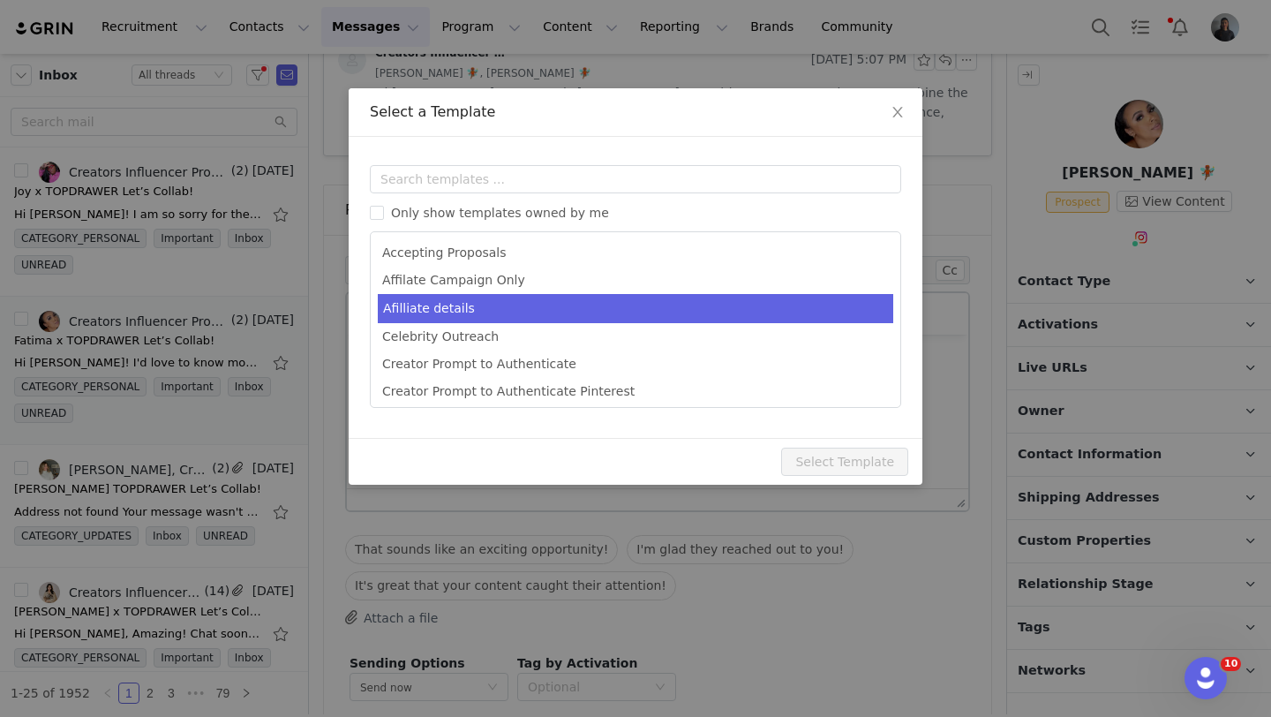
click at [468, 302] on li "Afilliate details" at bounding box center [636, 308] width 516 height 29
type input "[first_name] X Topdrawer"
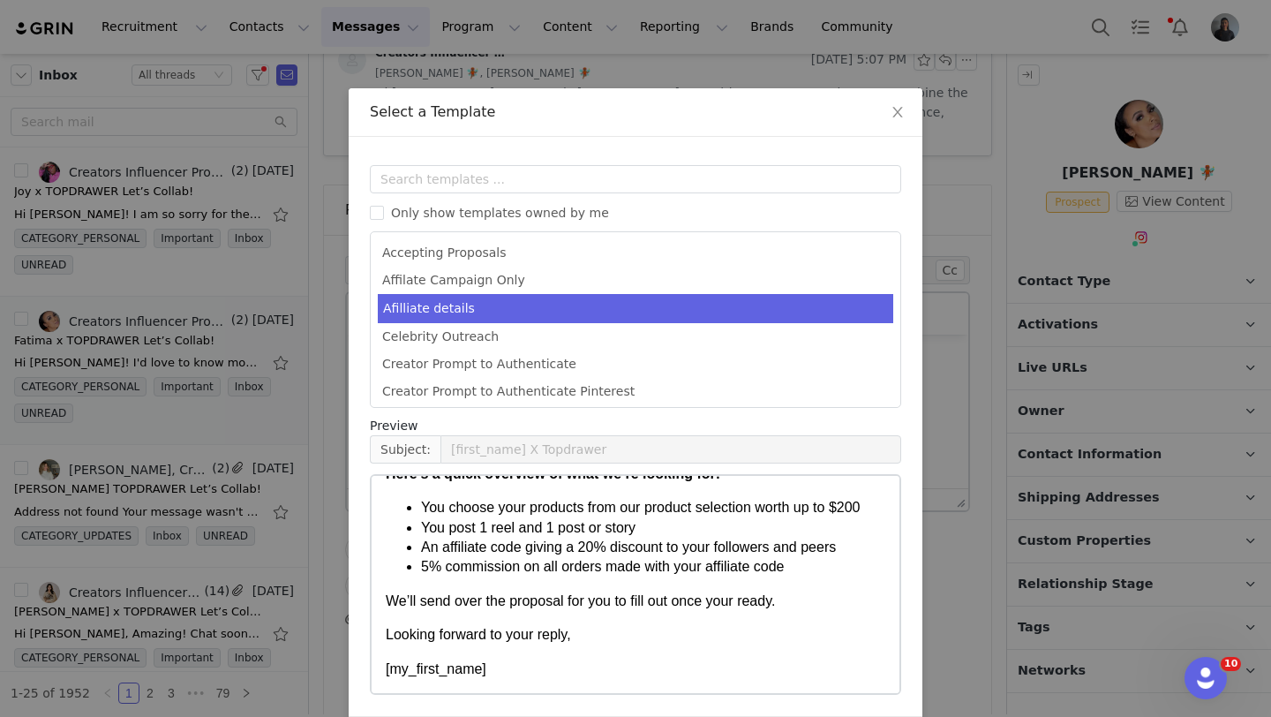
scroll to position [67, 0]
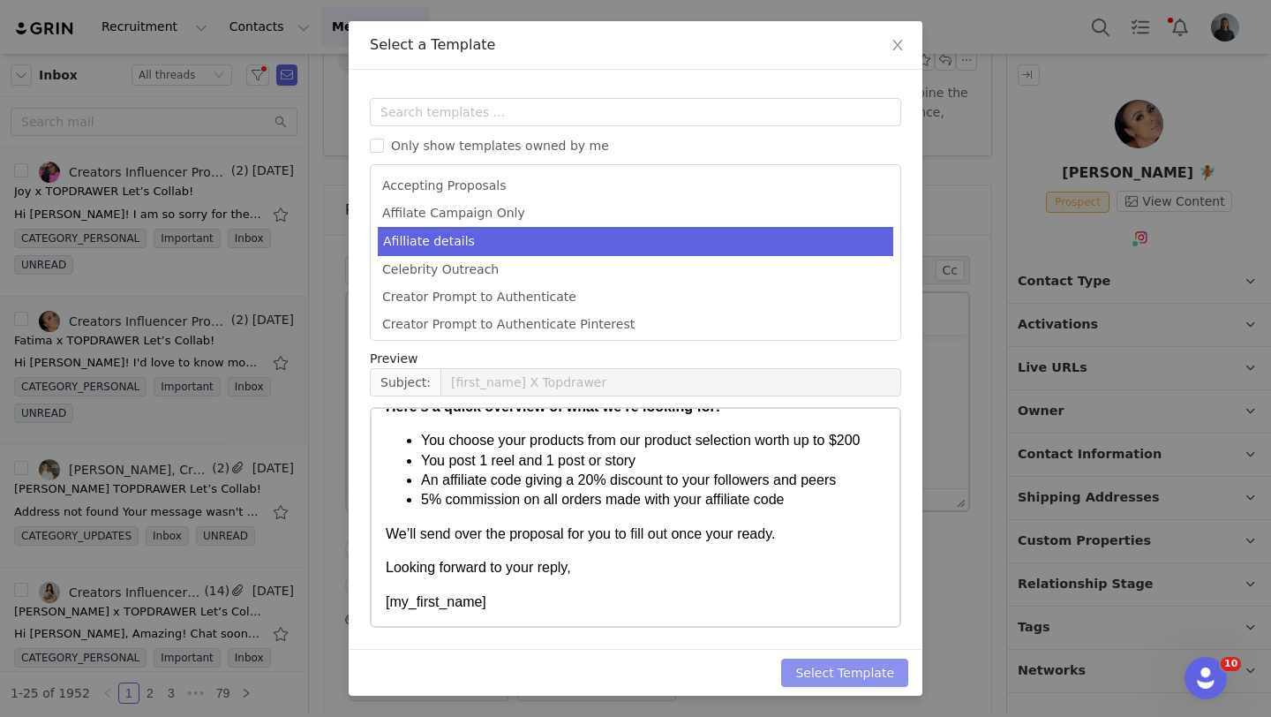
click at [845, 677] on button "Select Template" at bounding box center [844, 673] width 127 height 28
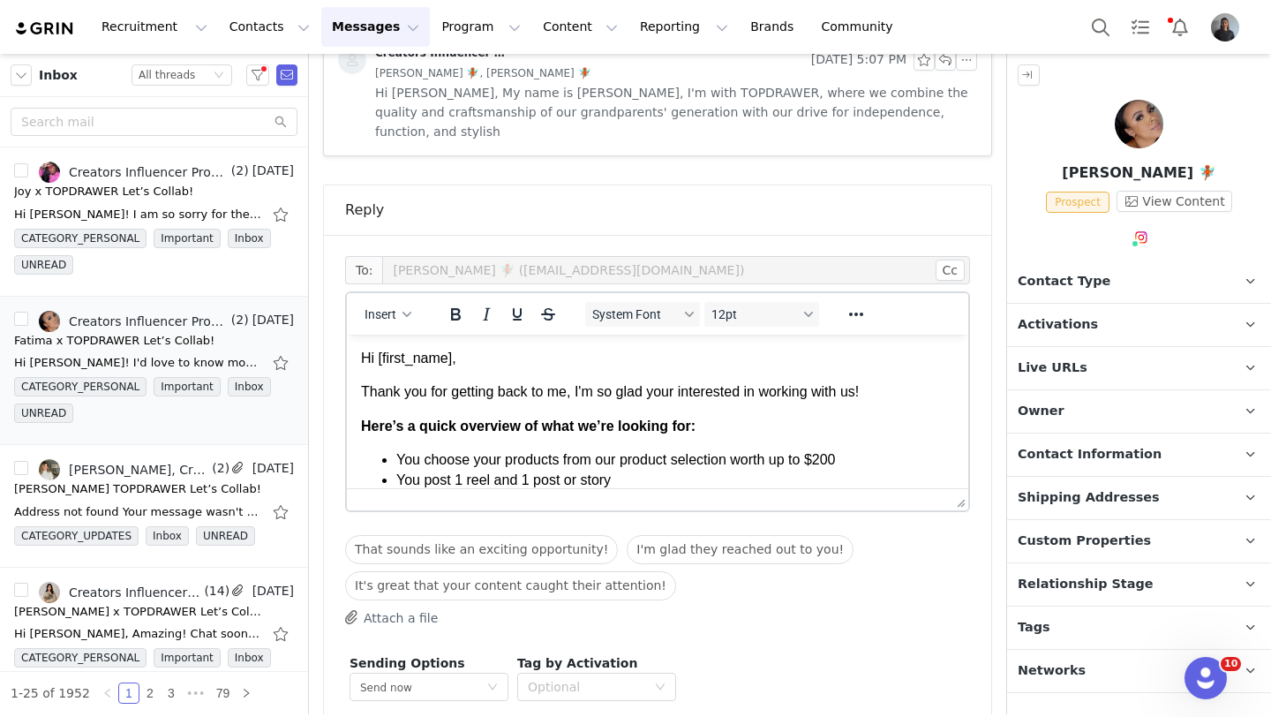
scroll to position [0, 0]
click at [882, 390] on p "Thank you for getting back to me, I'm so glad your interested in working with u…" at bounding box center [657, 391] width 593 height 19
click at [882, 391] on p "Thank you for getting back to me, I'm so glad your interested in working with u…" at bounding box center [657, 391] width 593 height 19
paste body "Rich Text Area. Press ALT-0 for help."
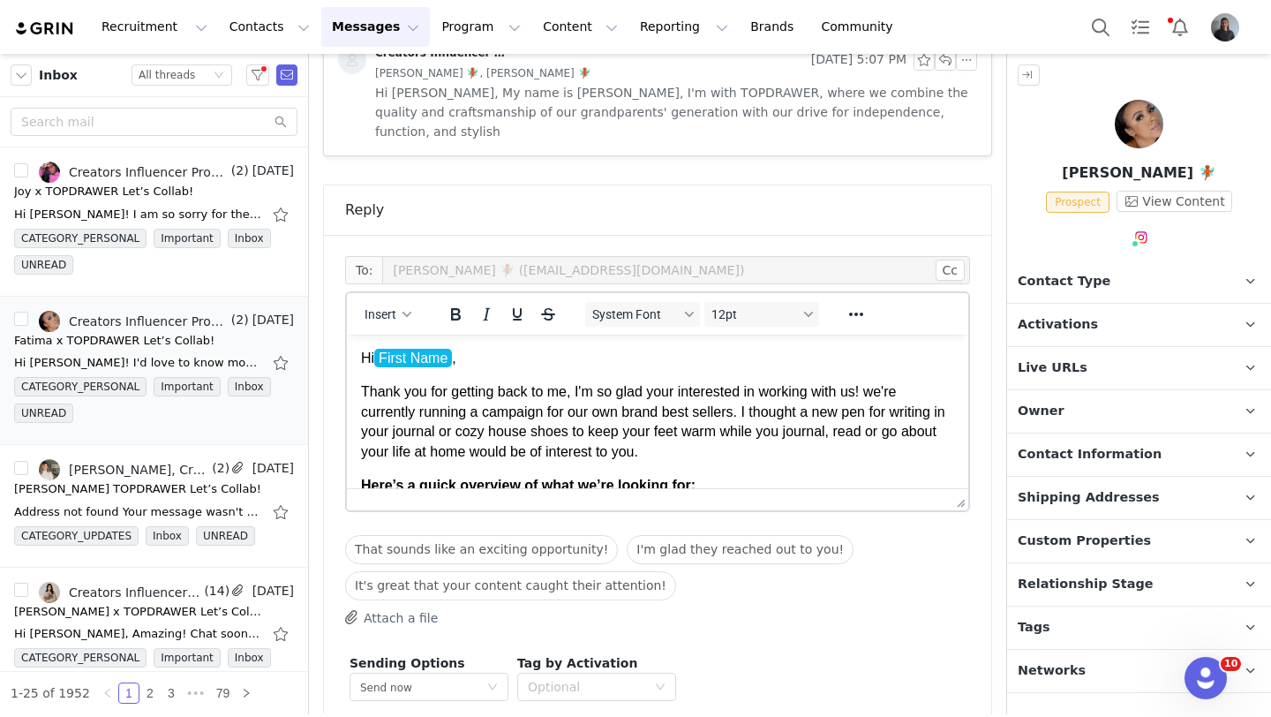
click at [884, 400] on p "Thank you for getting back to me, I'm so glad your interested in working with u…" at bounding box center [657, 421] width 593 height 79
click at [802, 446] on p "Thank you for getting back to me, I'm so glad your interested in working with u…" at bounding box center [657, 421] width 593 height 79
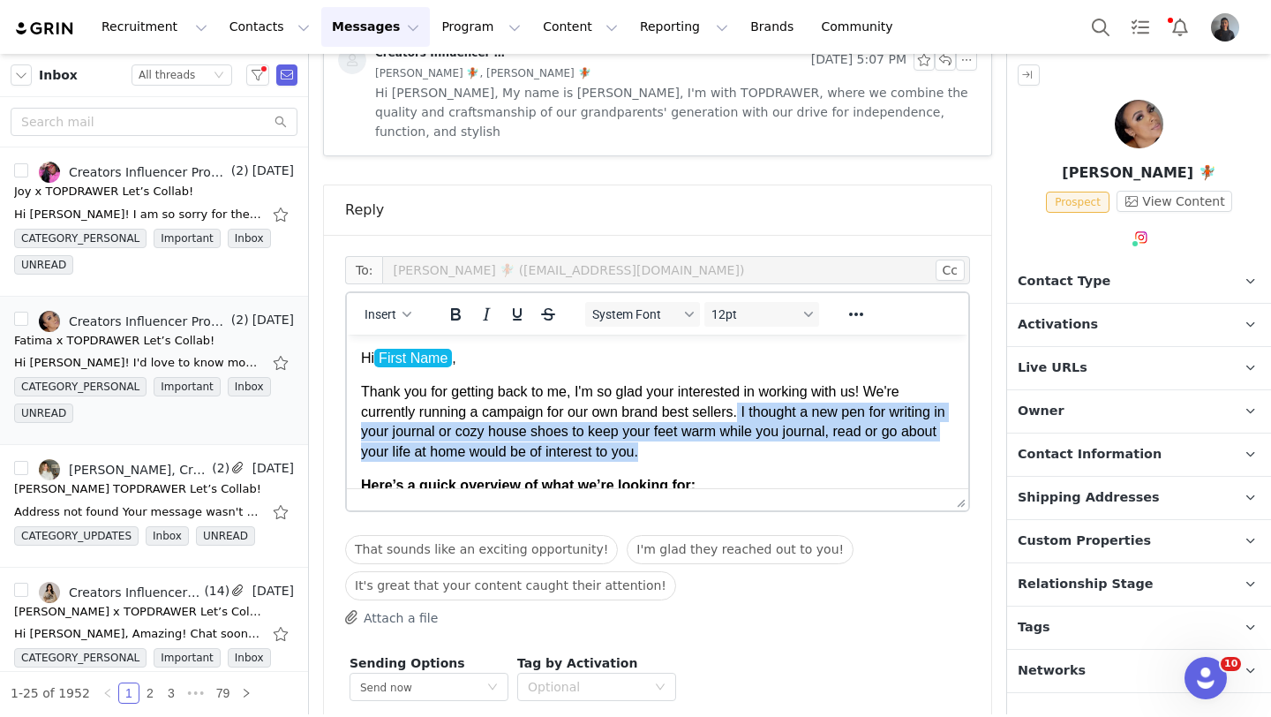
drag, startPoint x: 746, startPoint y: 411, endPoint x: 685, endPoint y: 455, distance: 74.7
click at [685, 455] on p "Thank you for getting back to me, I'm so glad your interested in working with u…" at bounding box center [657, 421] width 593 height 79
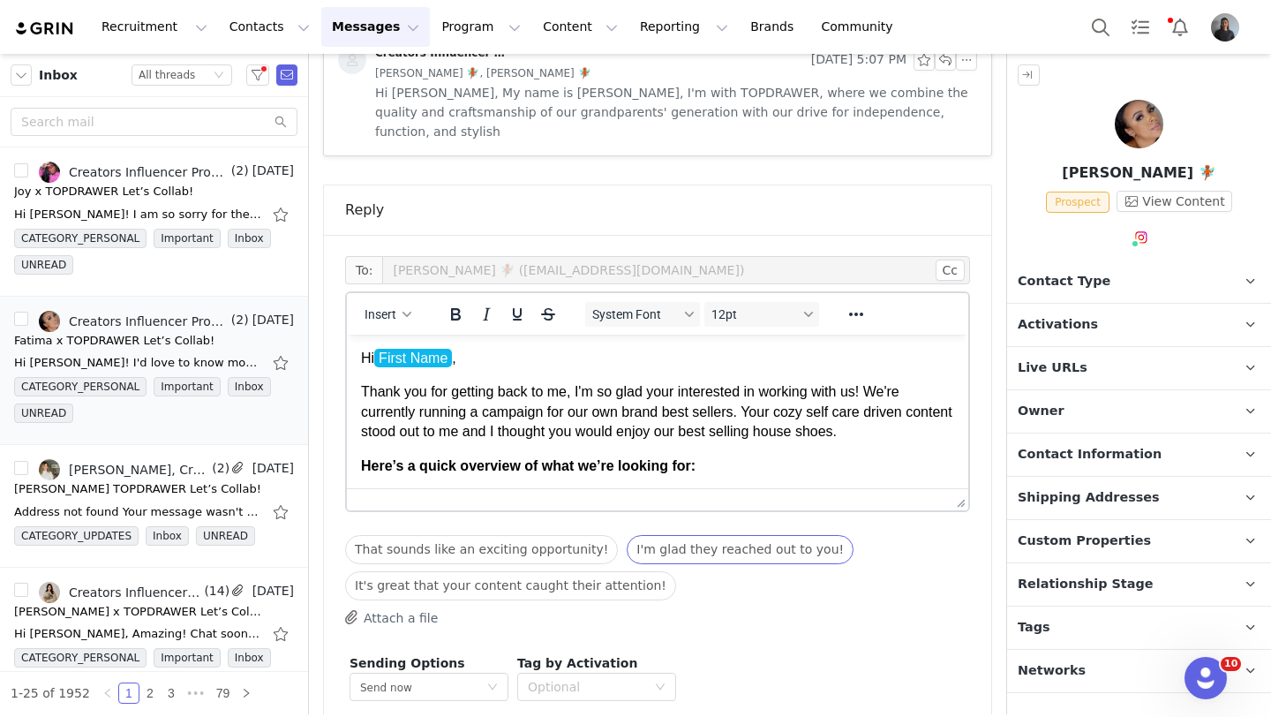
scroll to position [991, 0]
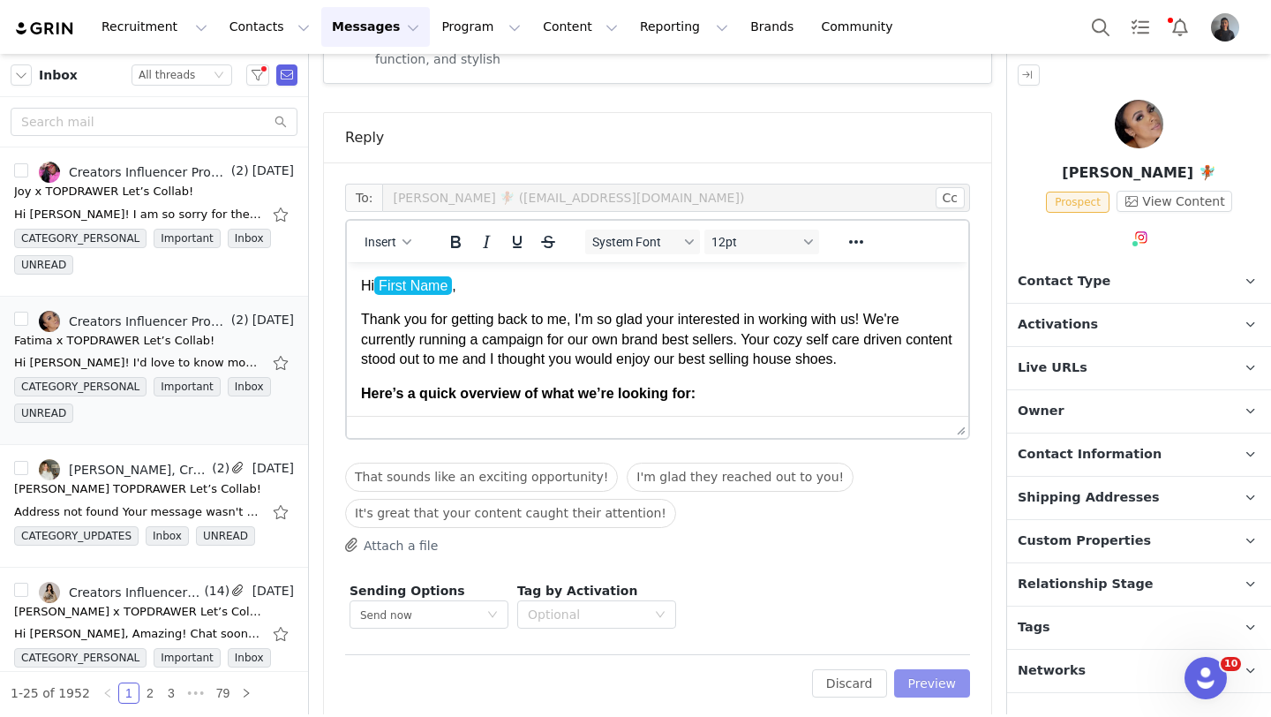
click at [917, 669] on button "Preview" at bounding box center [932, 683] width 77 height 28
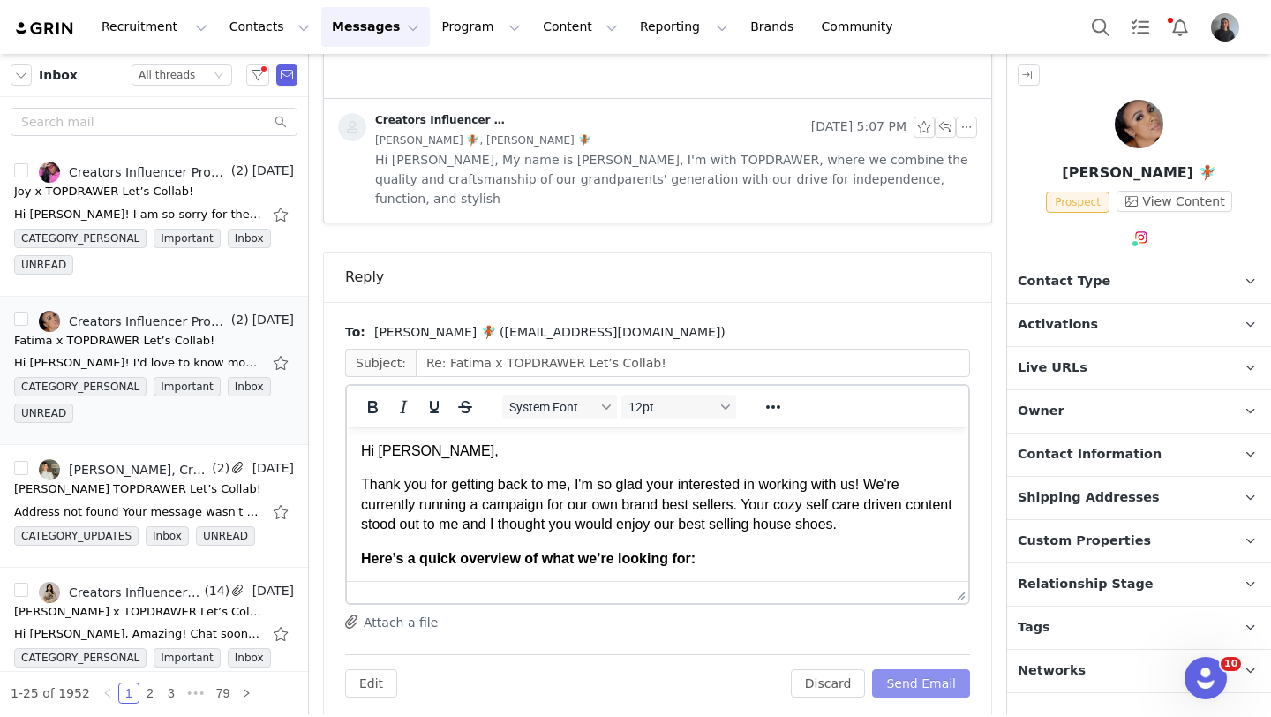
scroll to position [0, 0]
click at [931, 669] on button "Send Email" at bounding box center [921, 683] width 98 height 28
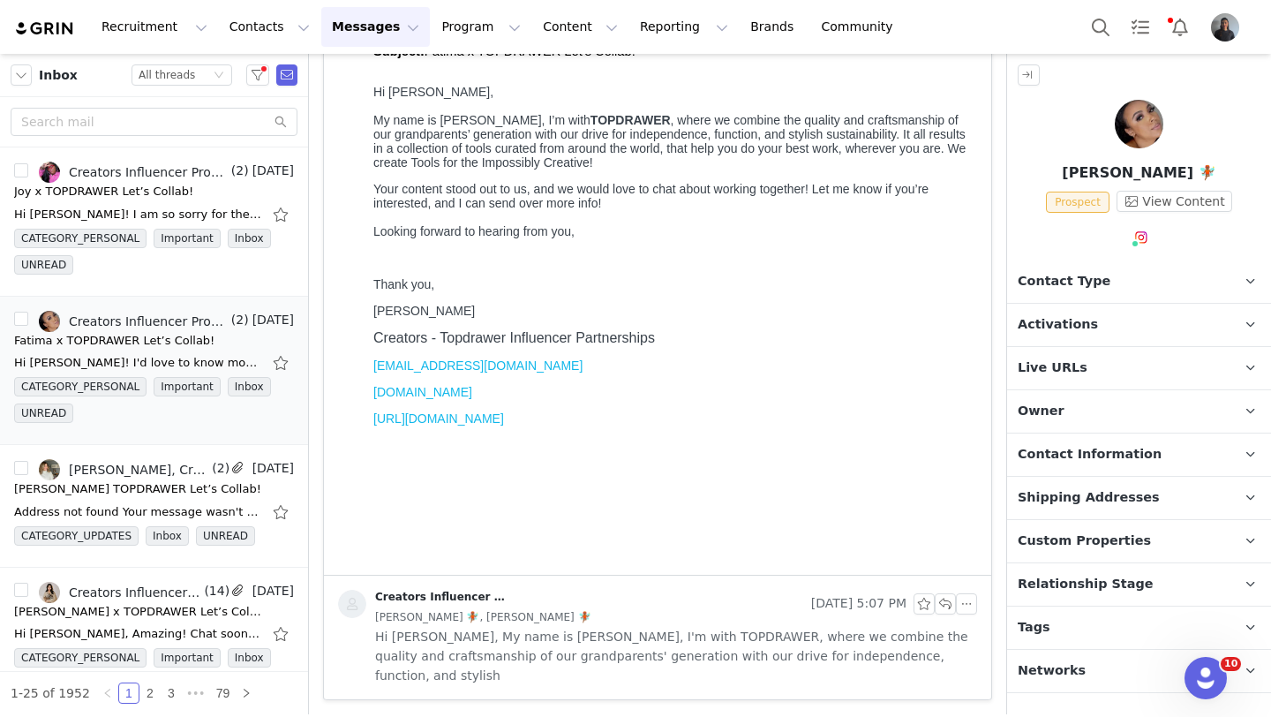
scroll to position [355, 0]
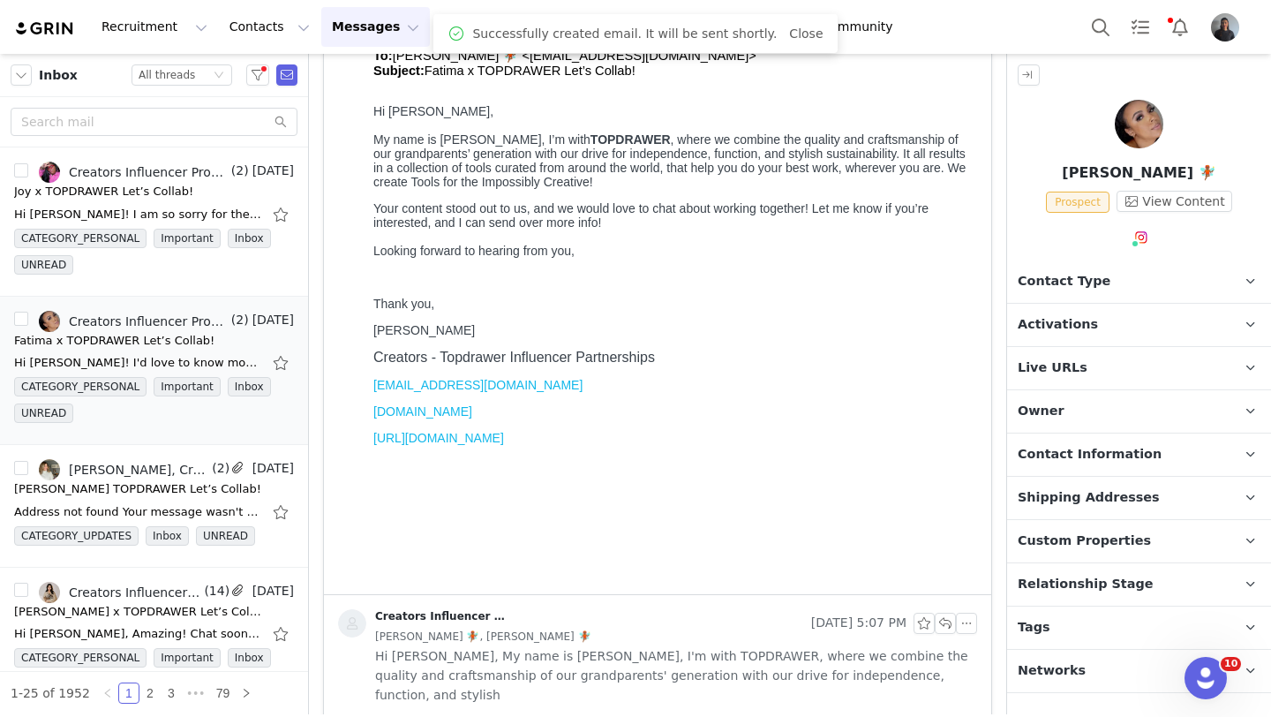
click at [1063, 625] on p "Tags Keep track of your contacts by assigning them tags. You can then filter yo…" at bounding box center [1118, 628] width 222 height 42
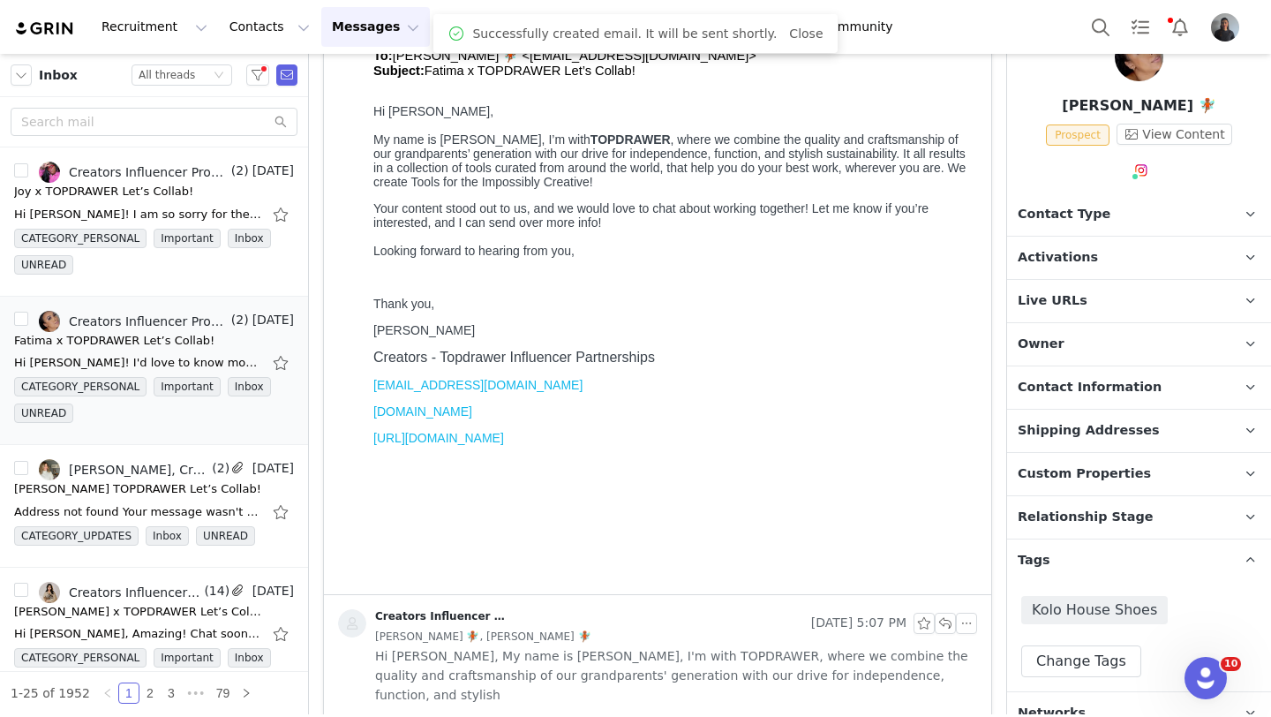
scroll to position [72, 0]
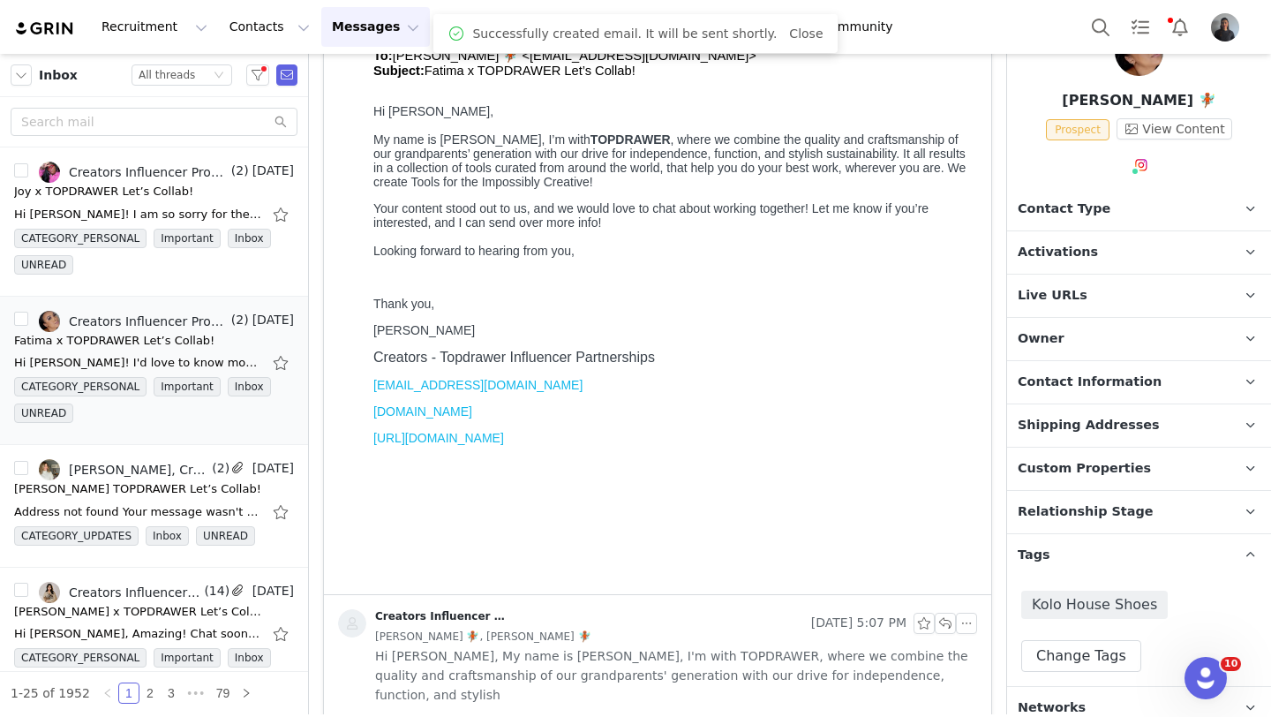
click at [1097, 511] on span "Relationship Stage" at bounding box center [1086, 511] width 136 height 19
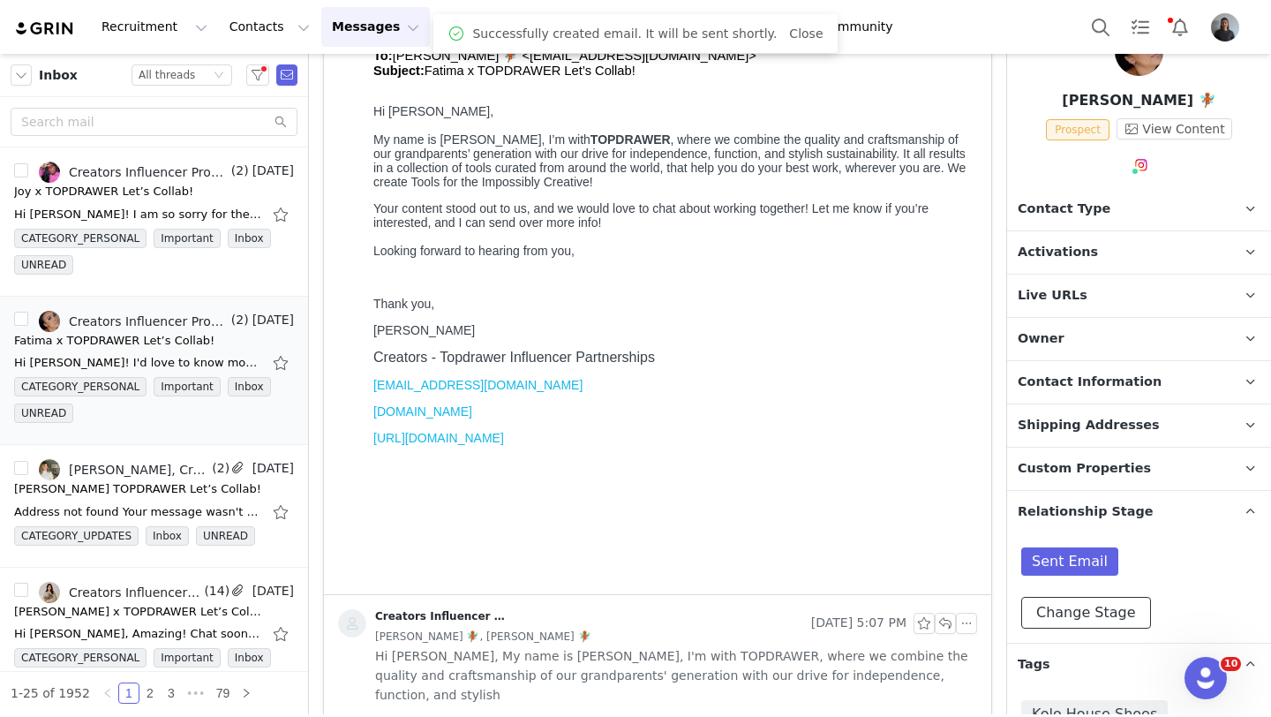
click at [1074, 607] on button "Change Stage" at bounding box center [1086, 613] width 130 height 32
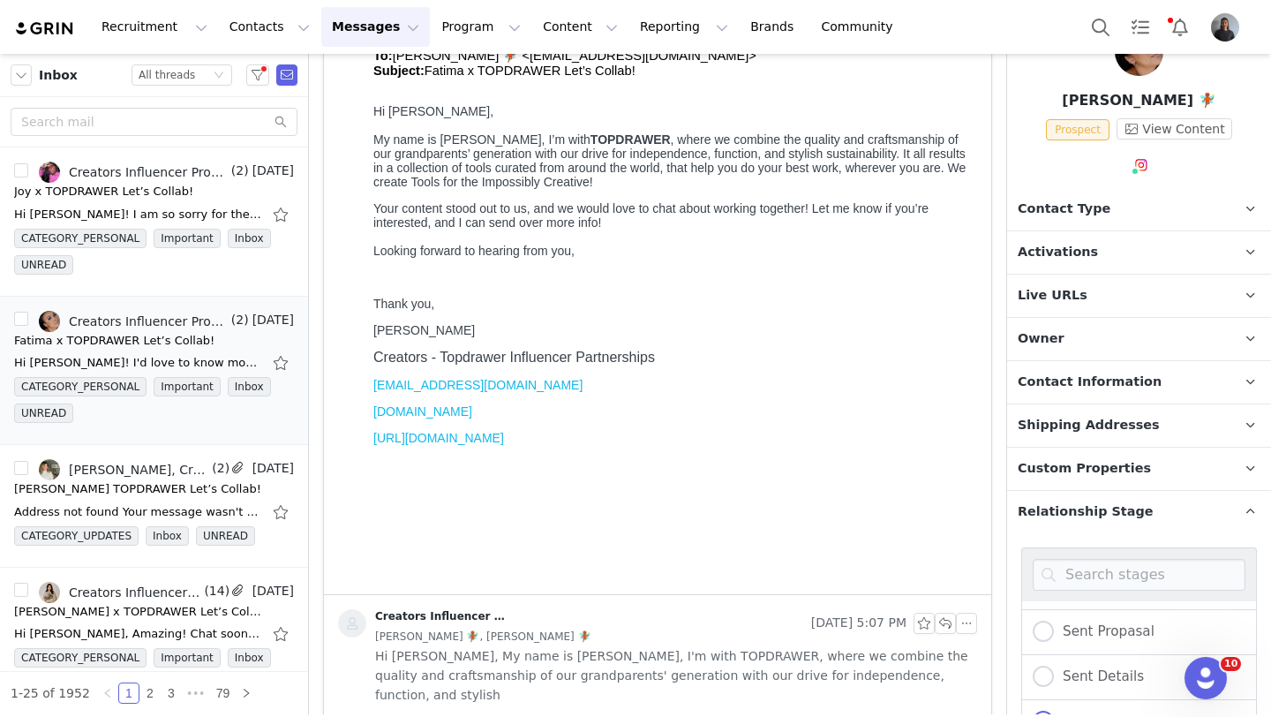
scroll to position [102, 0]
click at [1067, 652] on span "Sent Details" at bounding box center [1099, 656] width 90 height 16
click at [1054, 652] on input "Sent Details" at bounding box center [1043, 656] width 21 height 23
radio input "true"
radio input "false"
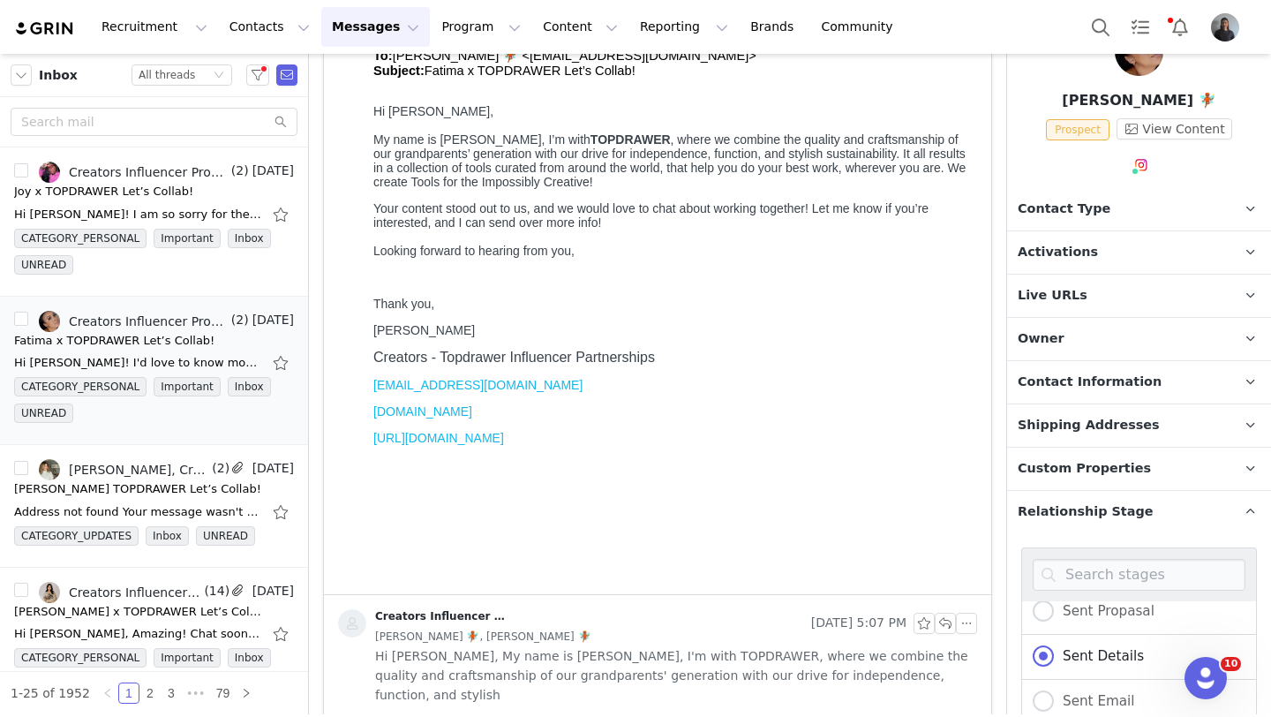
scroll to position [496, 0]
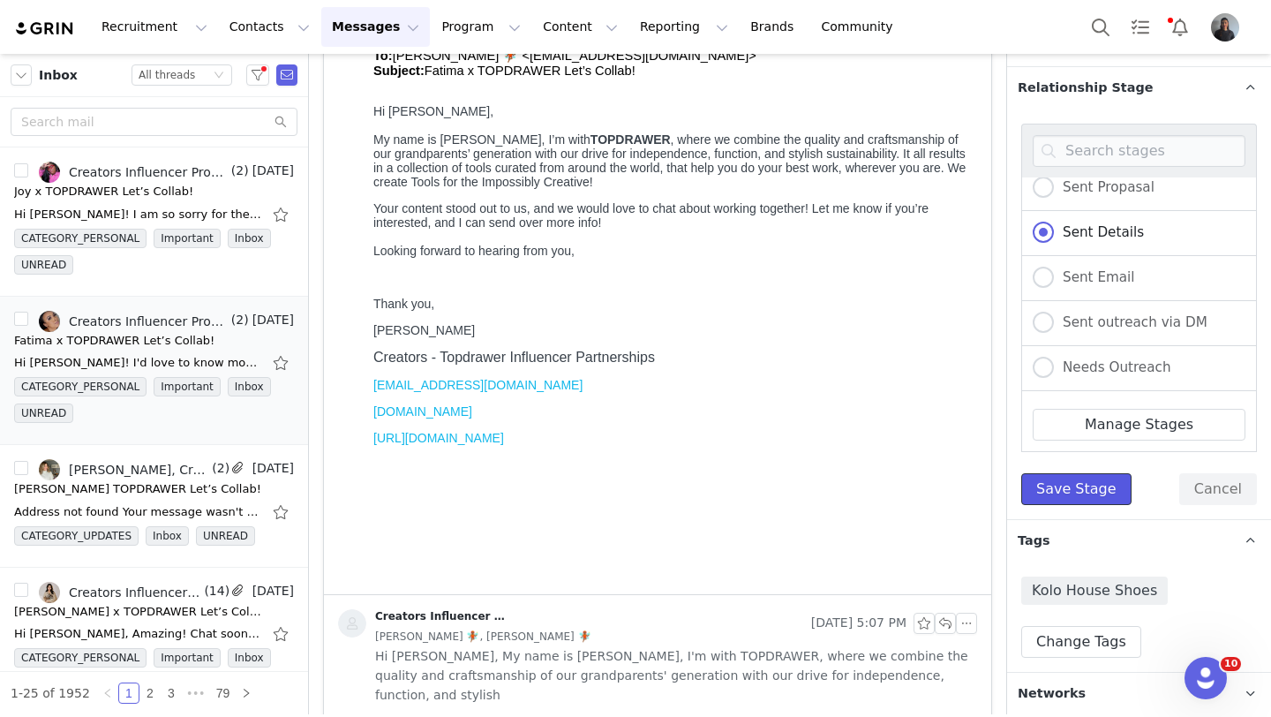
click at [1073, 477] on button "Save Stage" at bounding box center [1076, 489] width 110 height 32
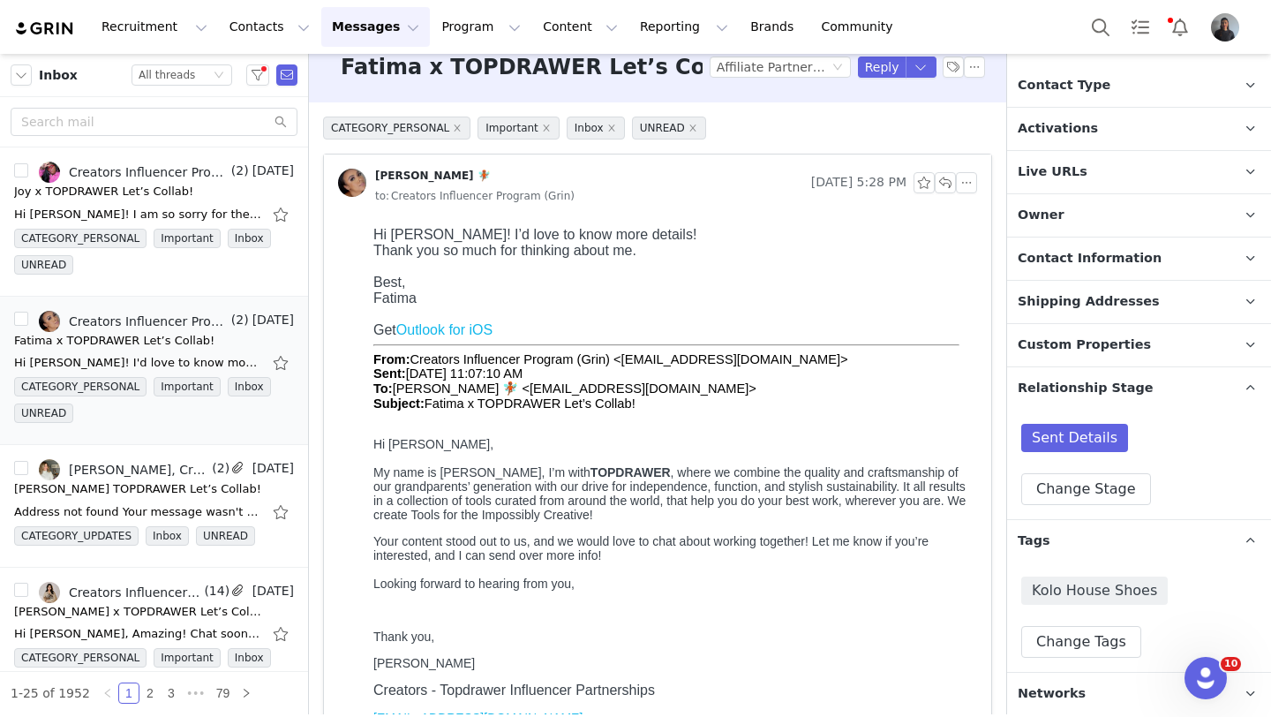
scroll to position [16, 0]
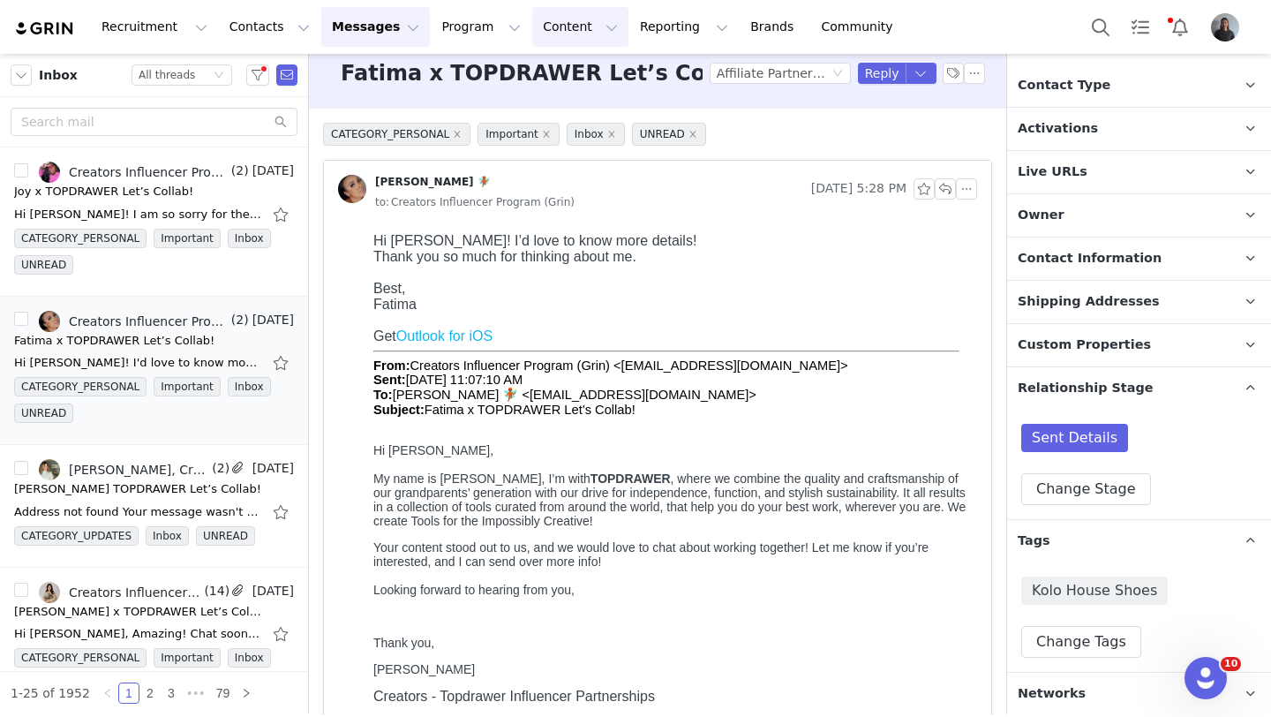
click at [534, 35] on button "Content Content" at bounding box center [580, 27] width 96 height 40
click at [541, 80] on p "Creator Content" at bounding box center [559, 78] width 99 height 19
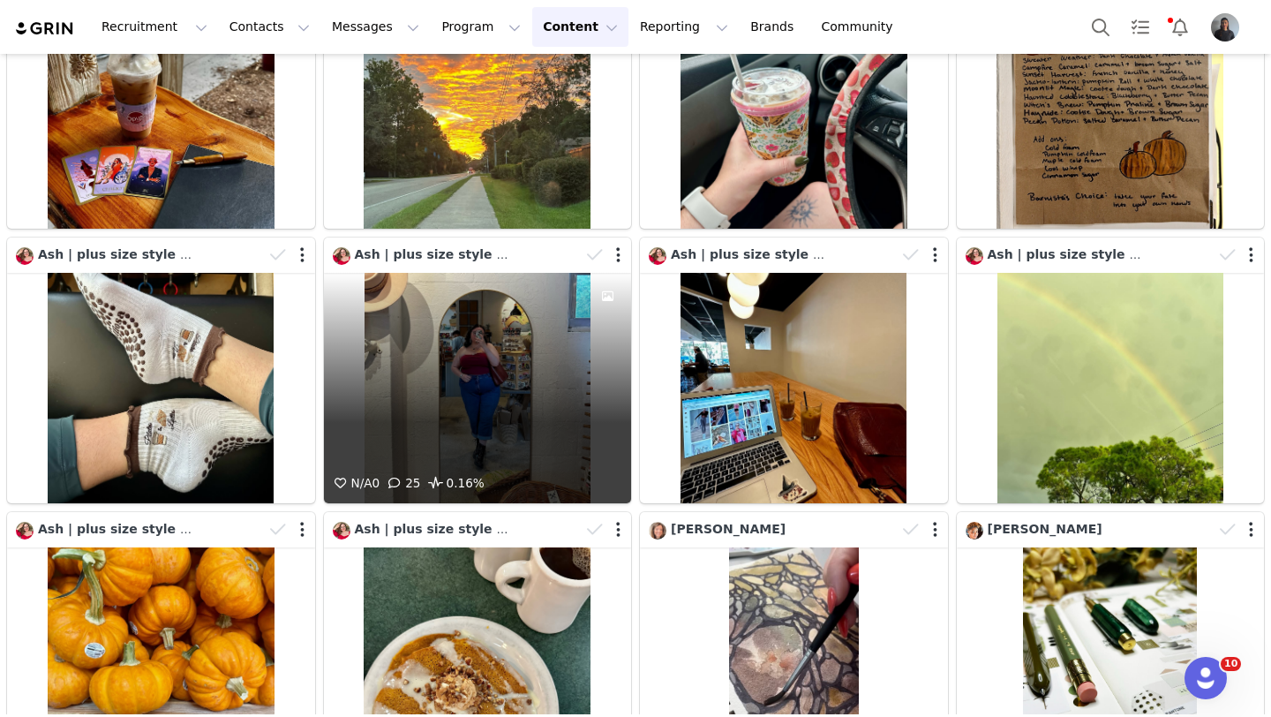
scroll to position [433, 0]
